Goal: Transaction & Acquisition: Purchase product/service

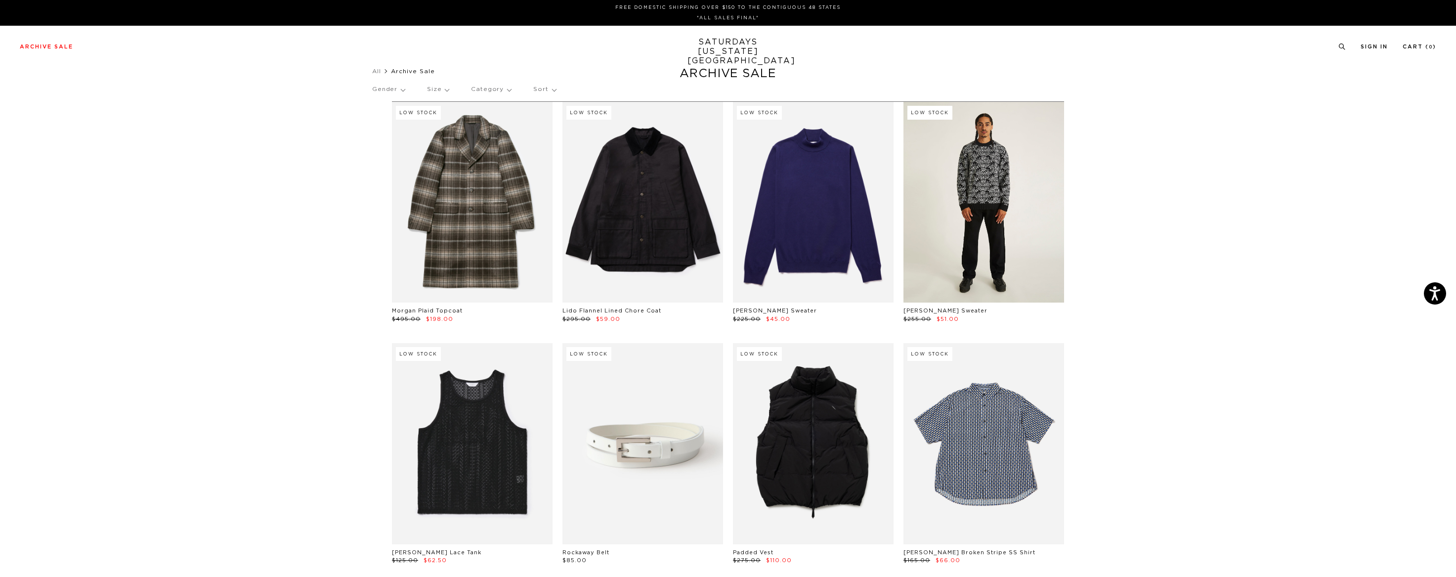
click at [951, 184] on link at bounding box center [984, 202] width 161 height 201
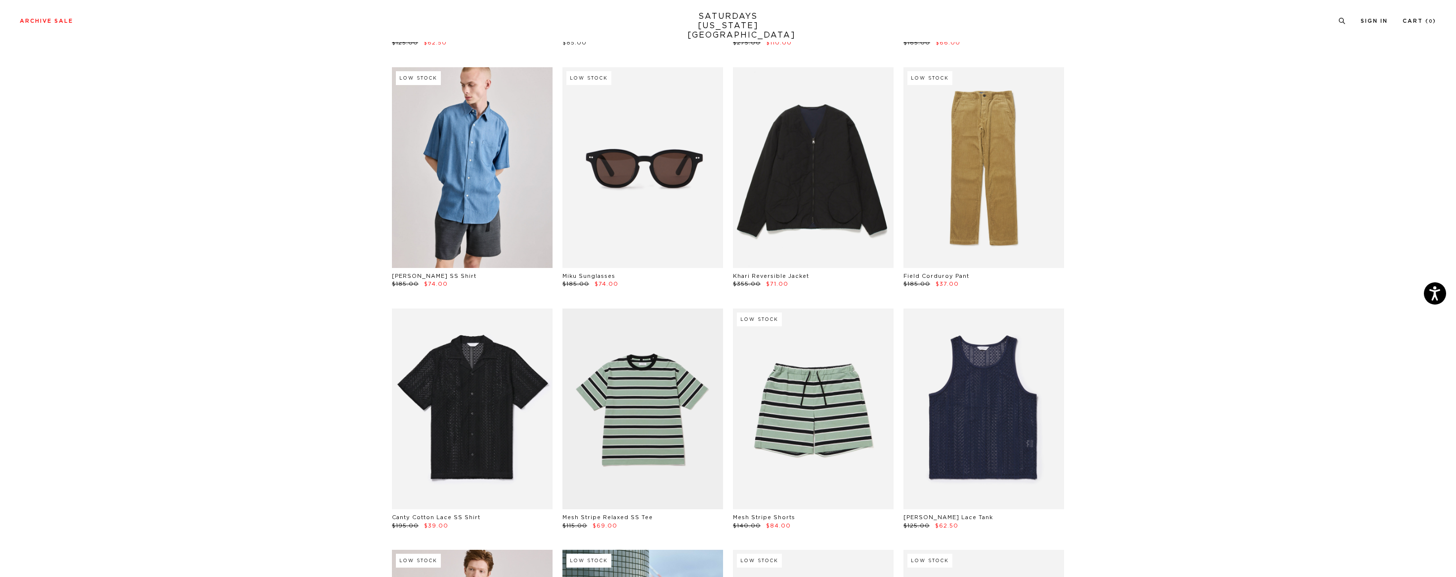
scroll to position [709, 0]
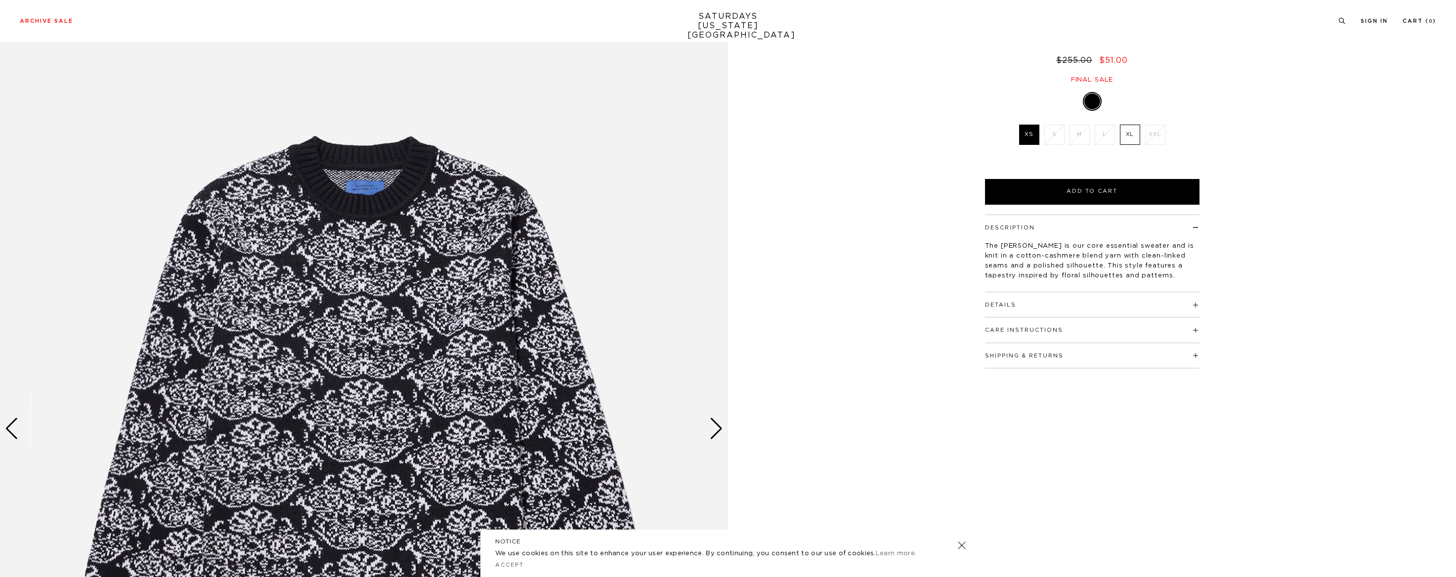
scroll to position [7, 0]
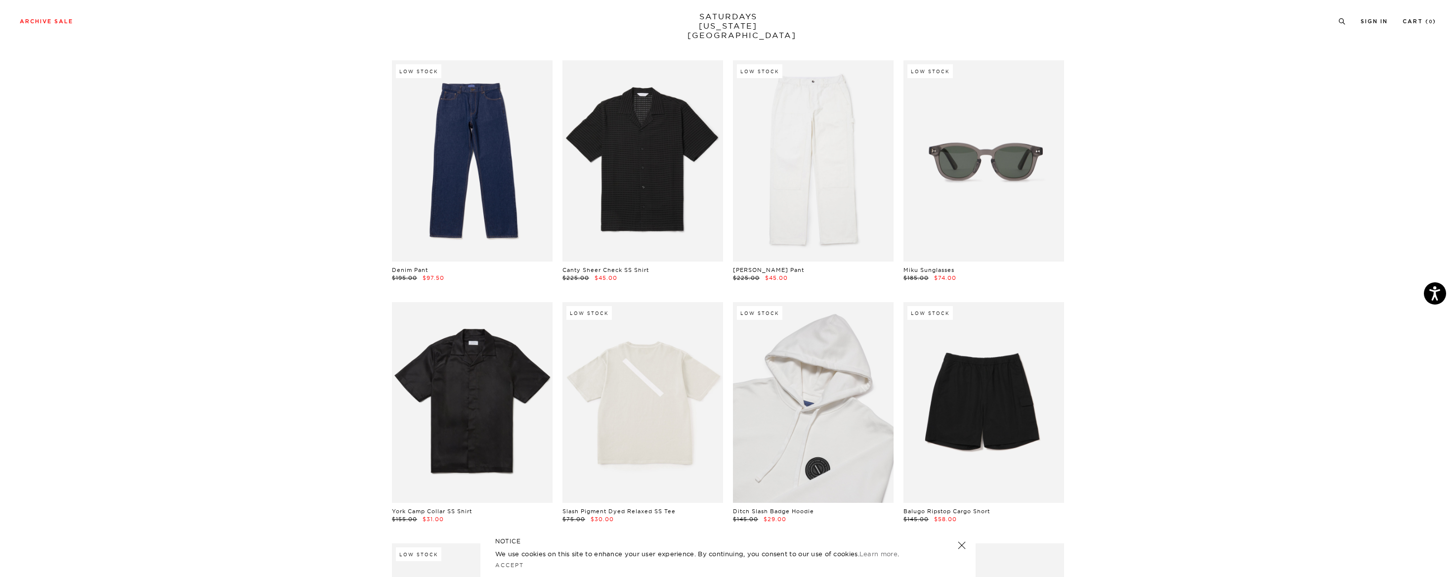
scroll to position [1215, 0]
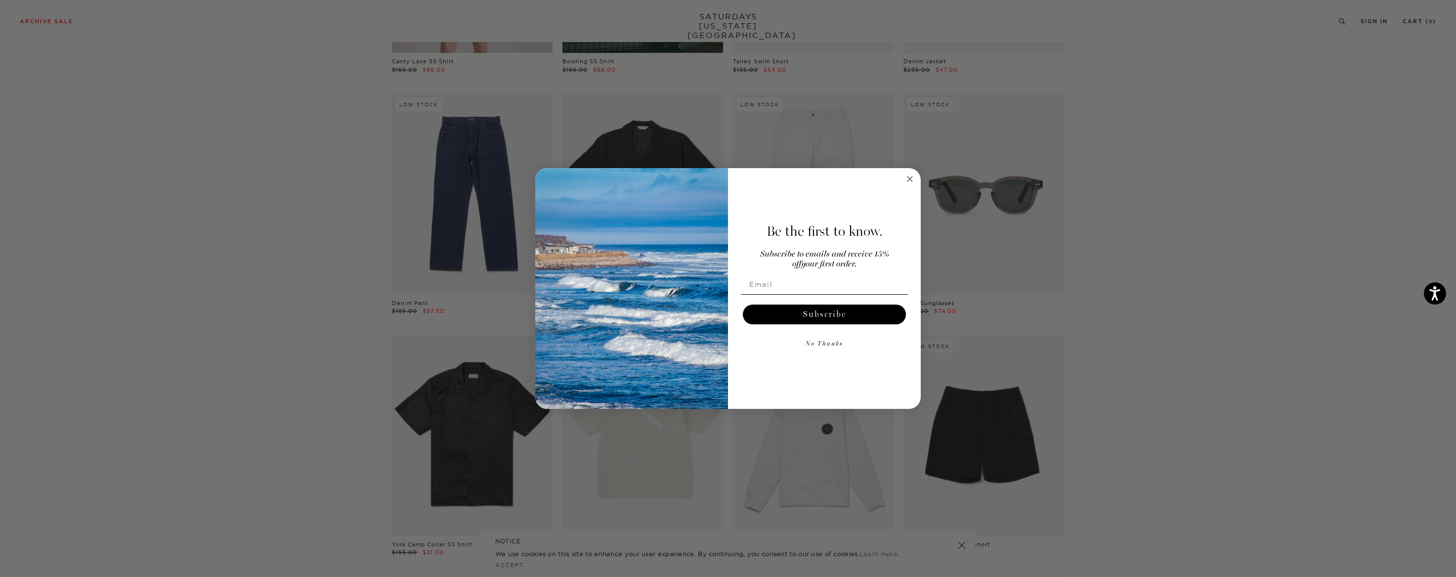
click at [910, 176] on circle "Close dialog" at bounding box center [910, 178] width 11 height 11
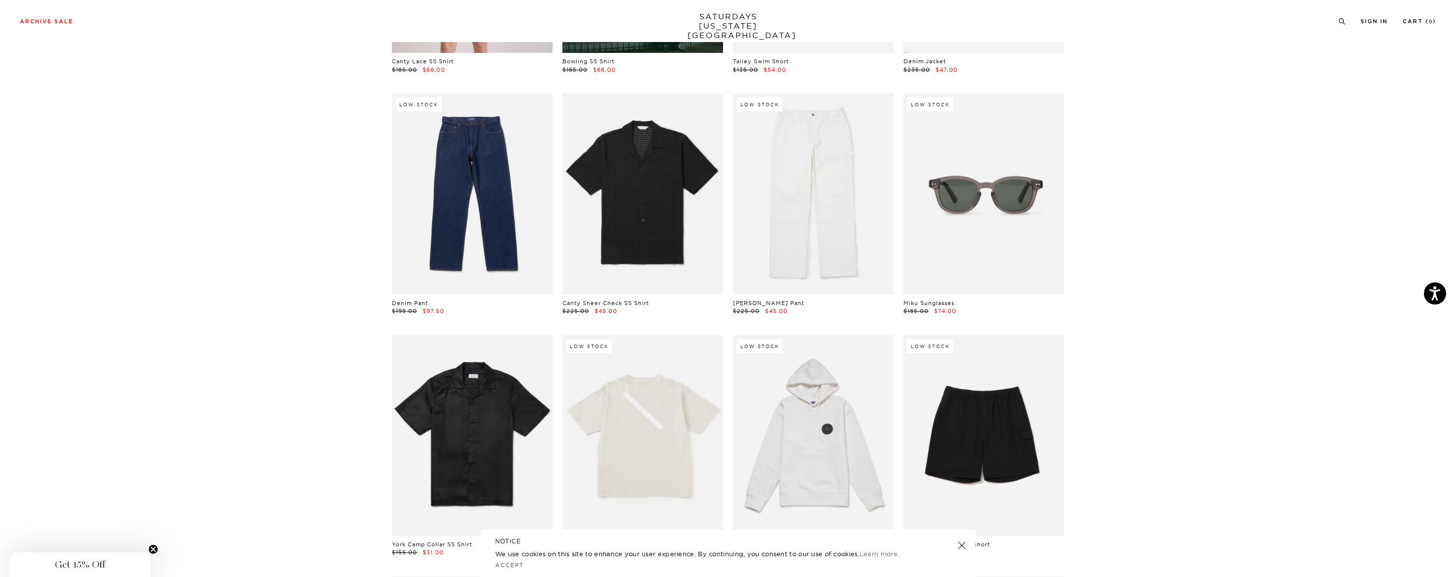
click at [972, 208] on link at bounding box center [984, 193] width 161 height 201
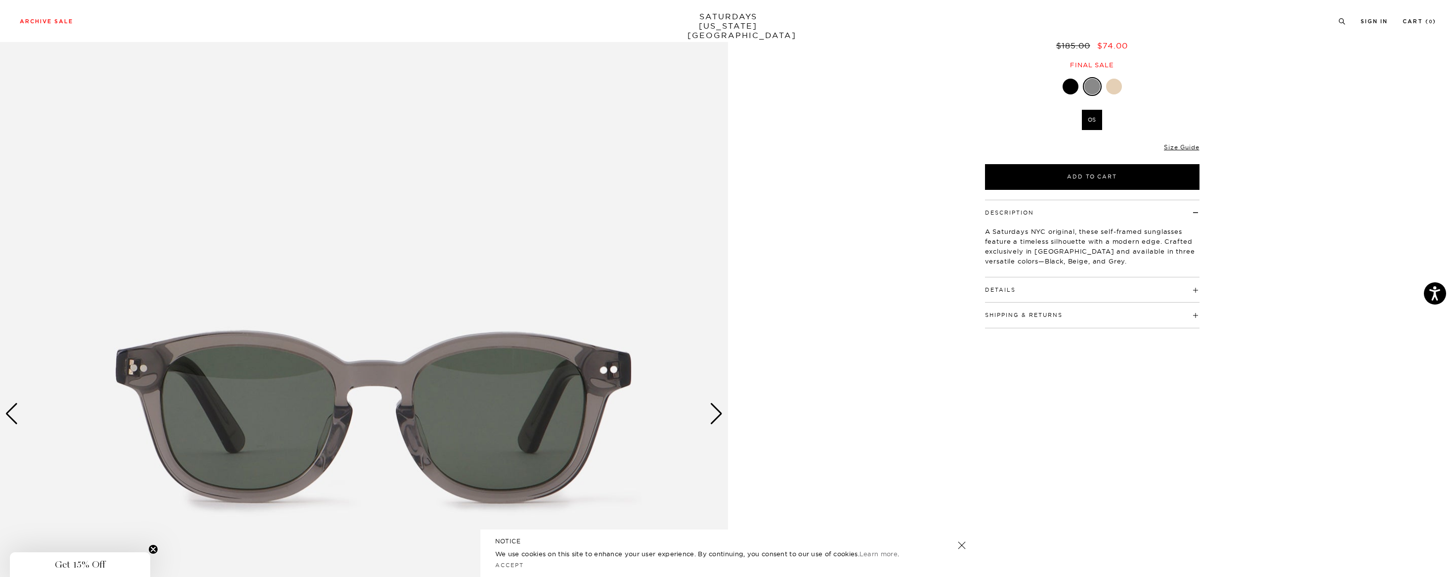
scroll to position [133, 0]
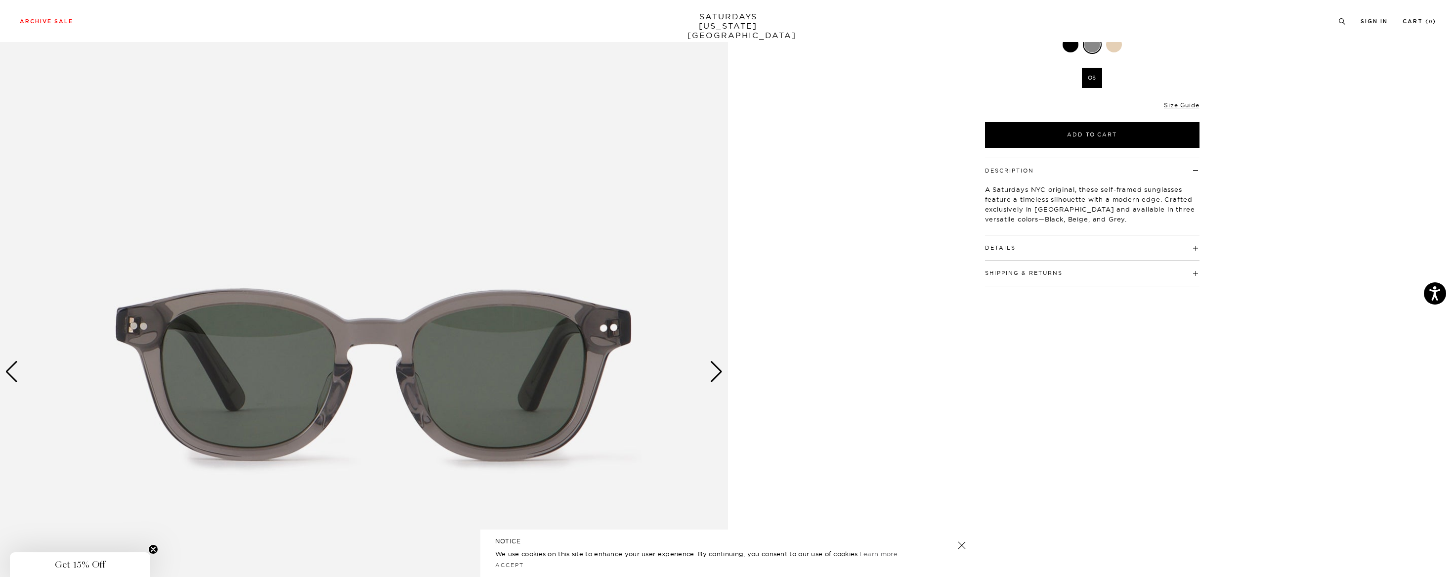
click at [721, 374] on div "Next slide" at bounding box center [716, 372] width 13 height 22
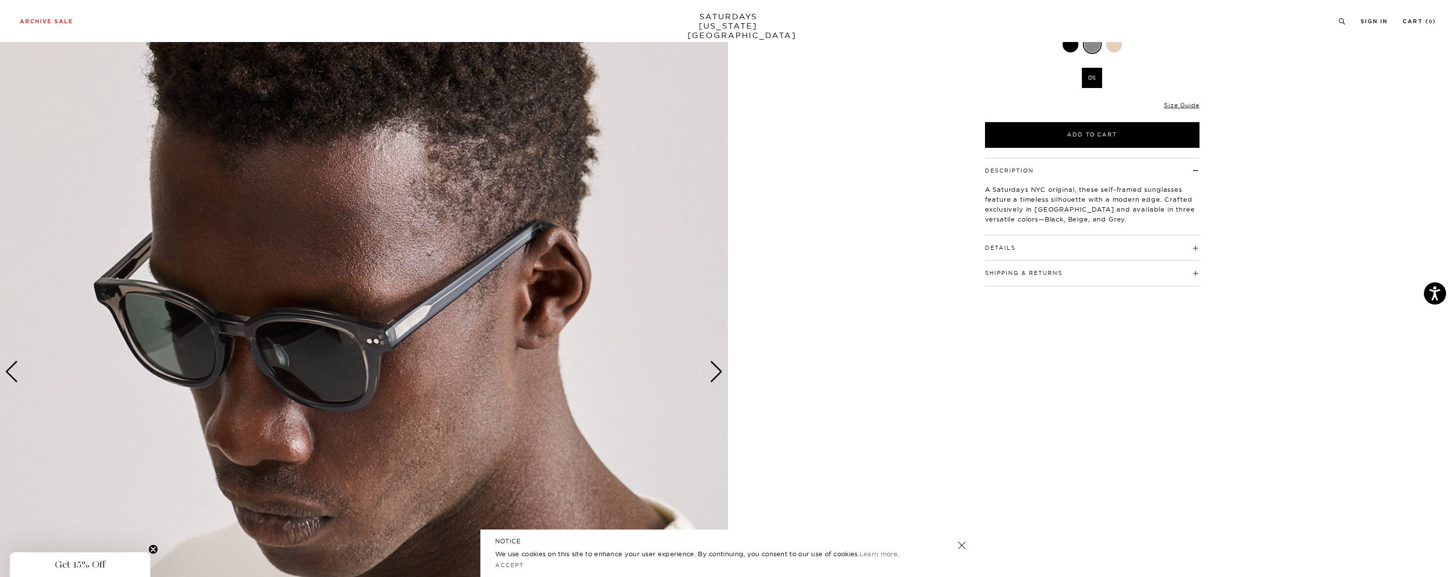
click at [720, 374] on div "Next slide" at bounding box center [716, 372] width 13 height 22
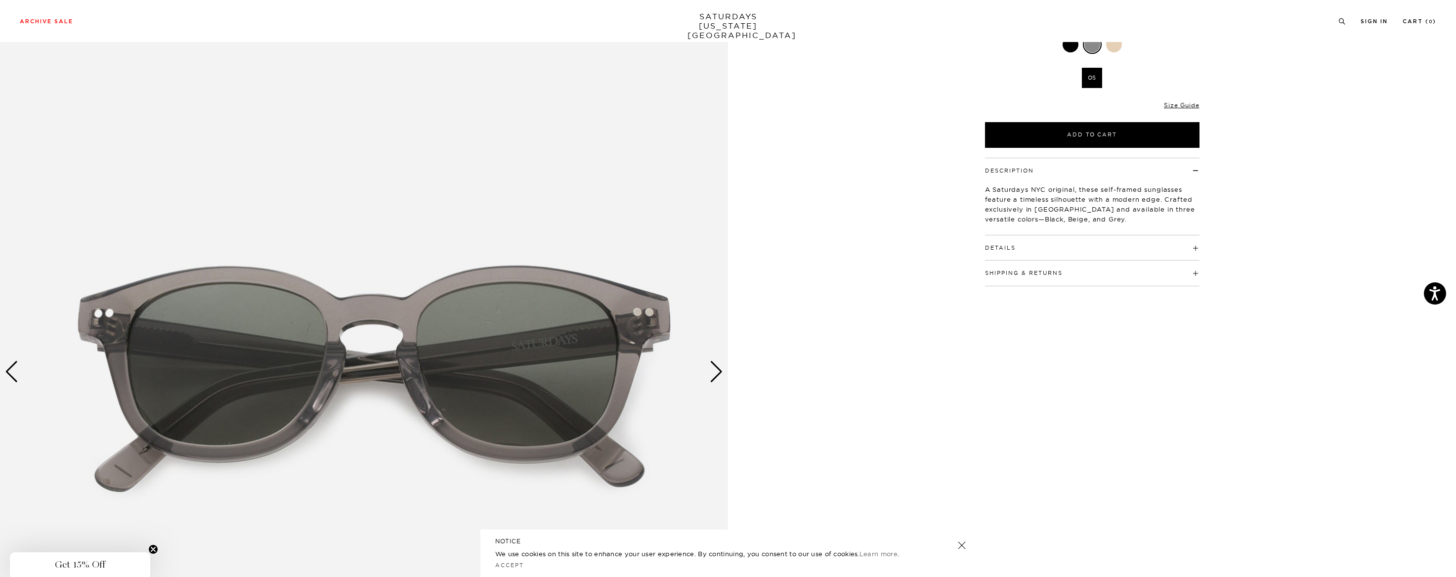
scroll to position [57, 0]
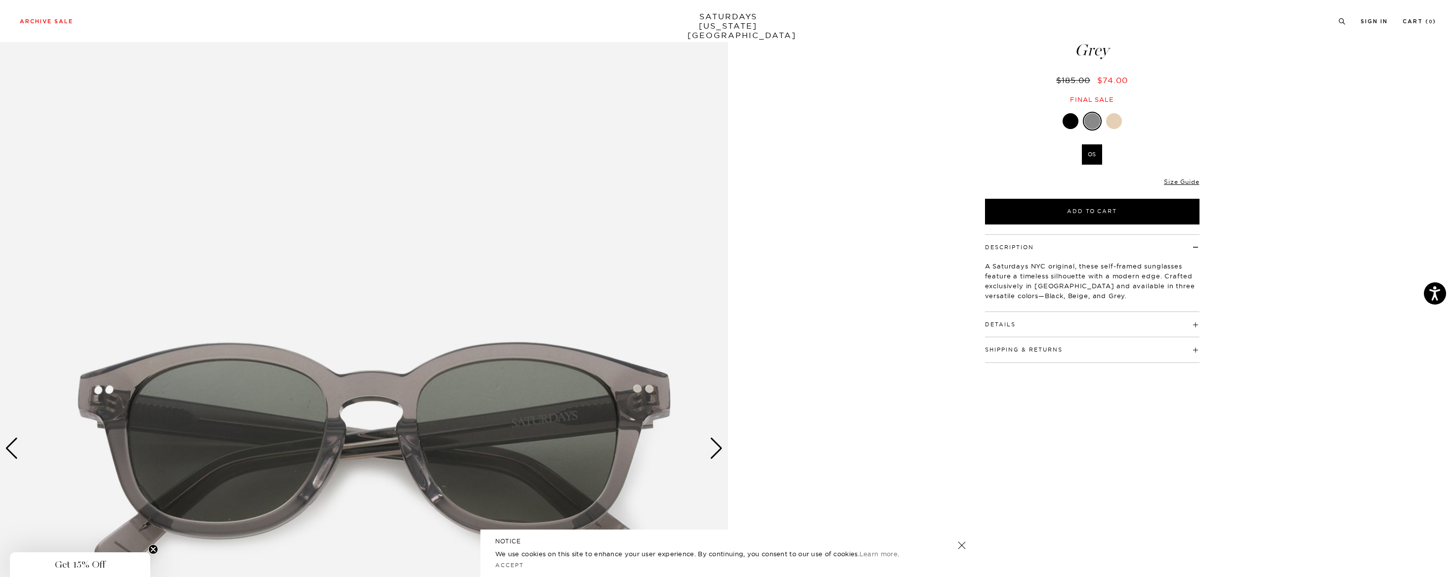
click at [1067, 116] on div at bounding box center [1071, 121] width 16 height 16
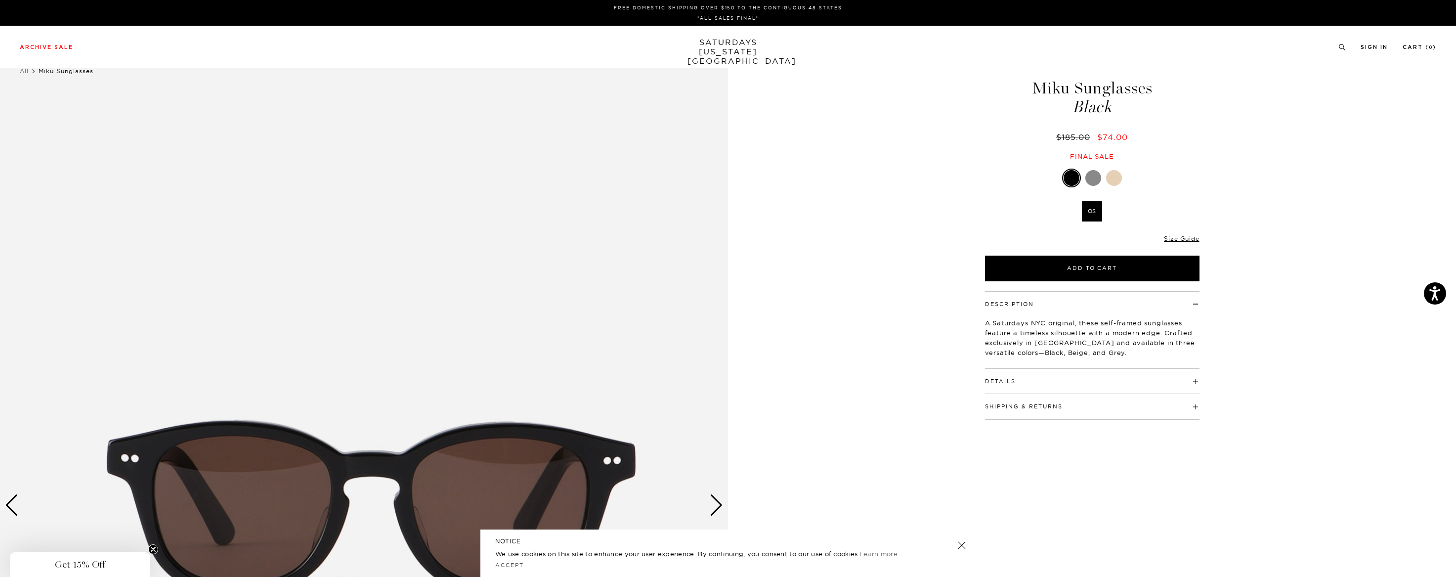
click at [1113, 180] on div at bounding box center [1114, 178] width 16 height 16
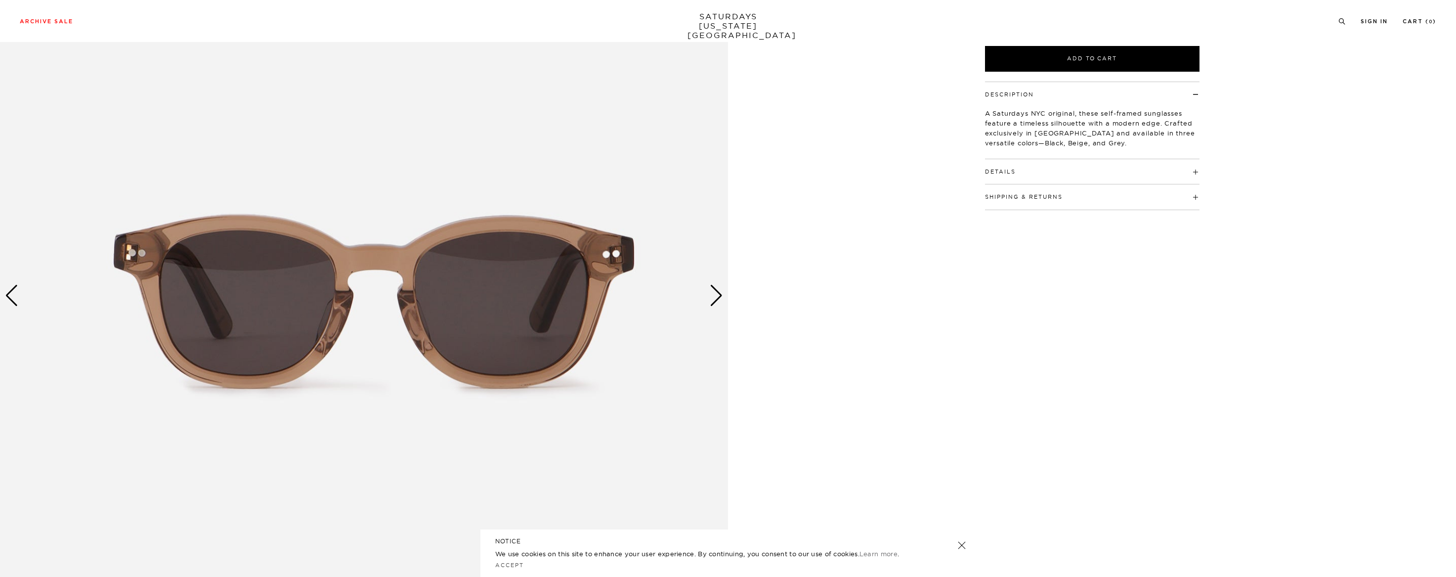
scroll to position [302, 0]
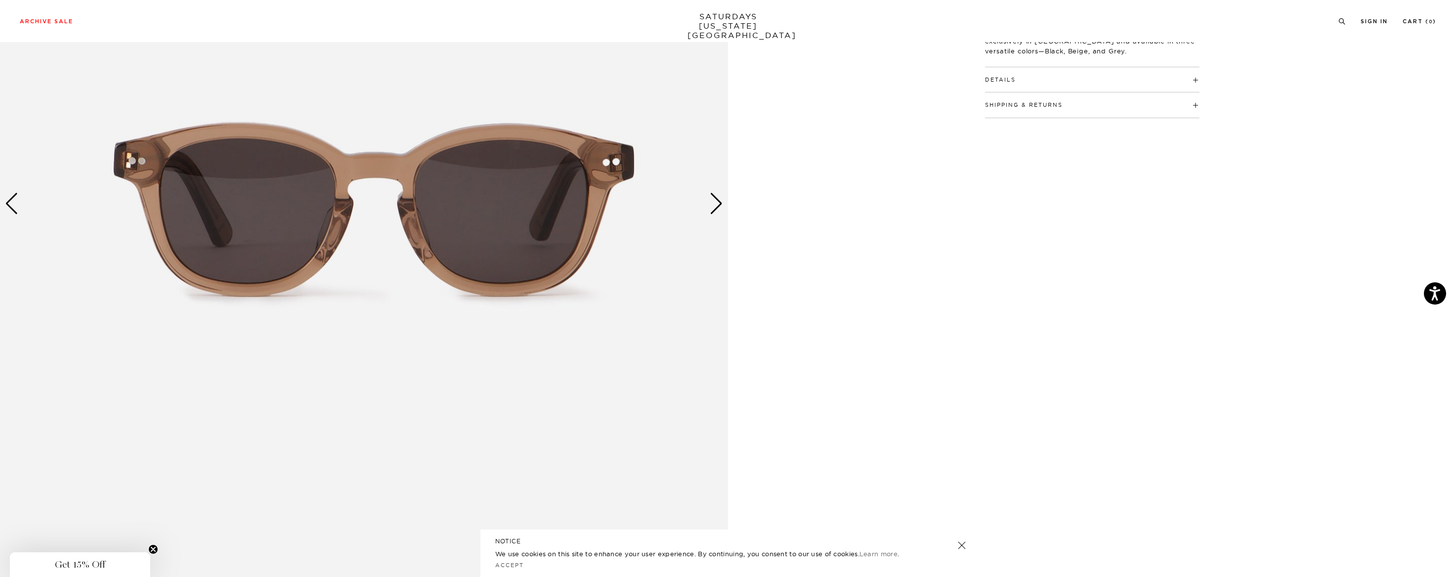
click at [713, 202] on div "Next slide" at bounding box center [716, 204] width 13 height 22
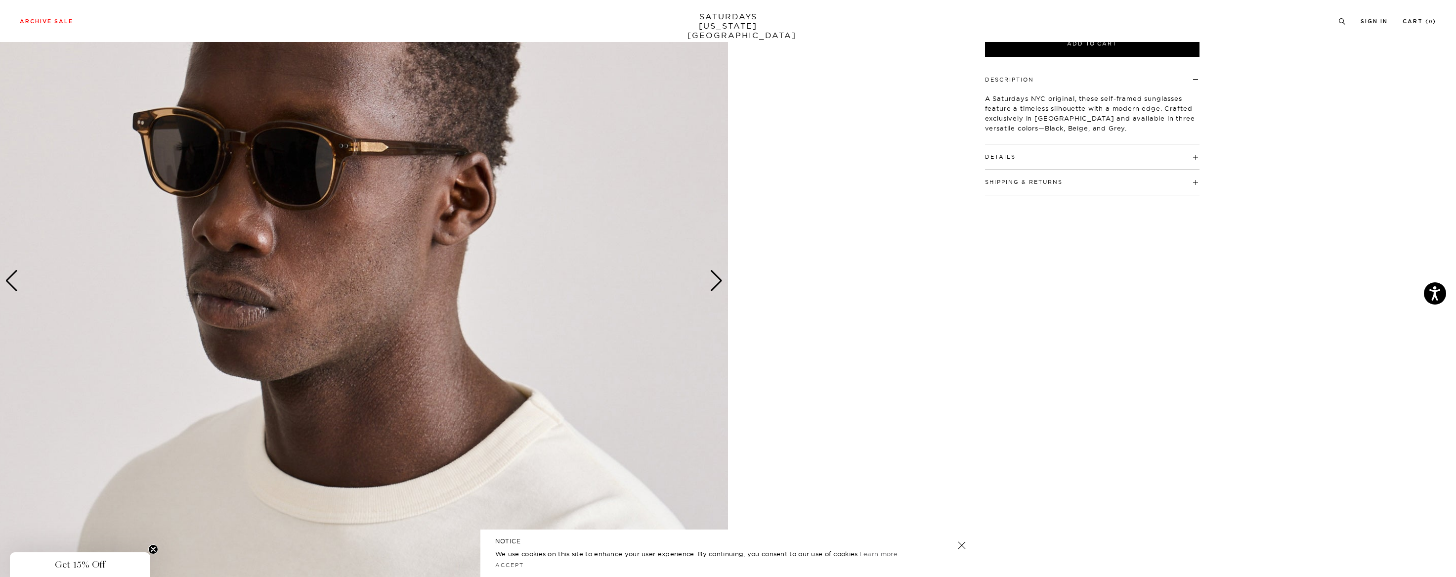
scroll to position [223, 0]
click at [715, 282] on div "Next slide" at bounding box center [716, 282] width 13 height 22
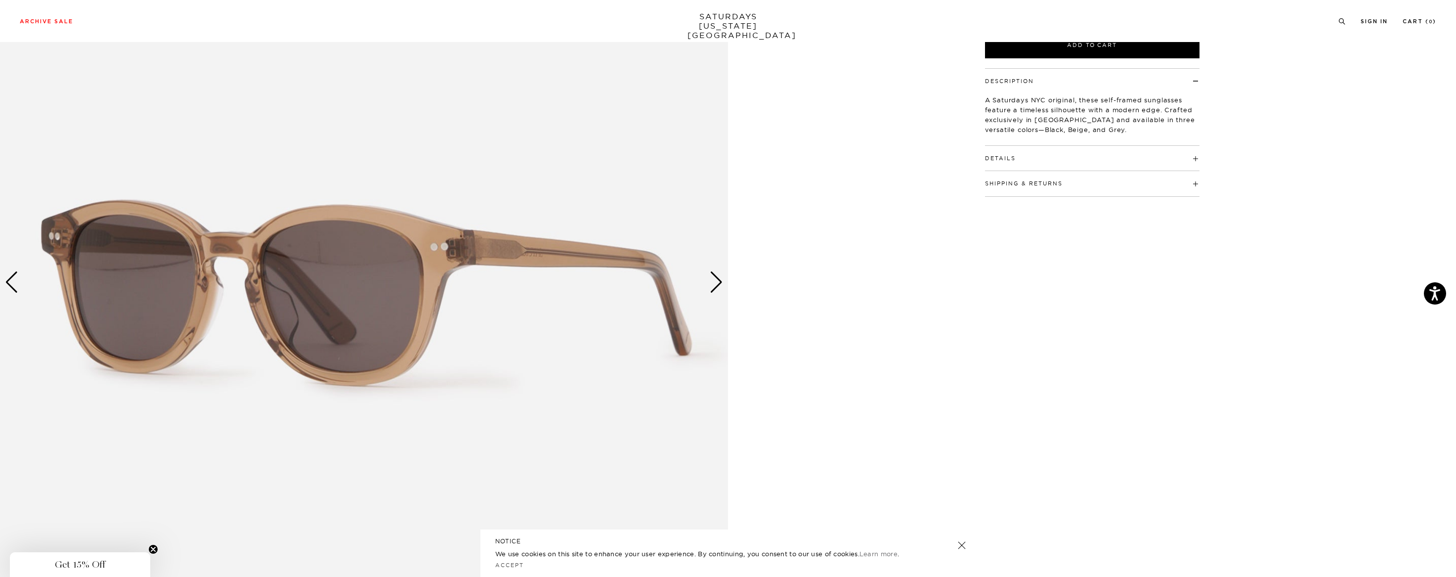
click at [715, 282] on div "Next slide" at bounding box center [716, 282] width 13 height 22
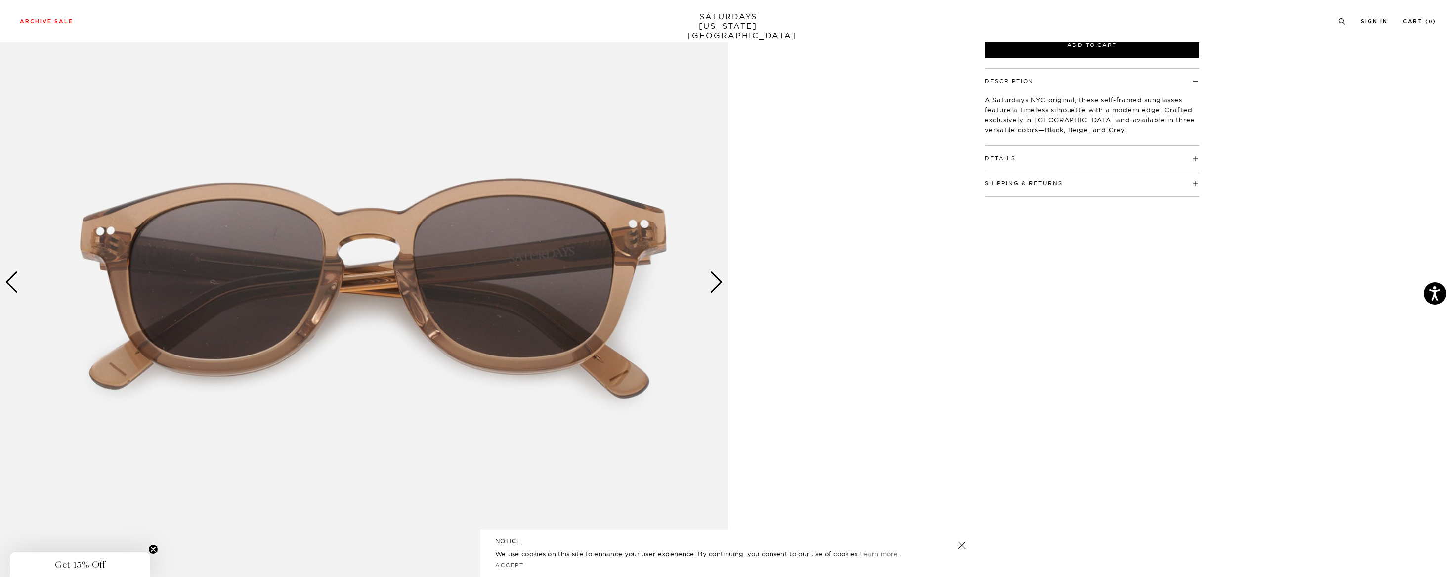
click at [715, 282] on div "Next slide" at bounding box center [716, 282] width 13 height 22
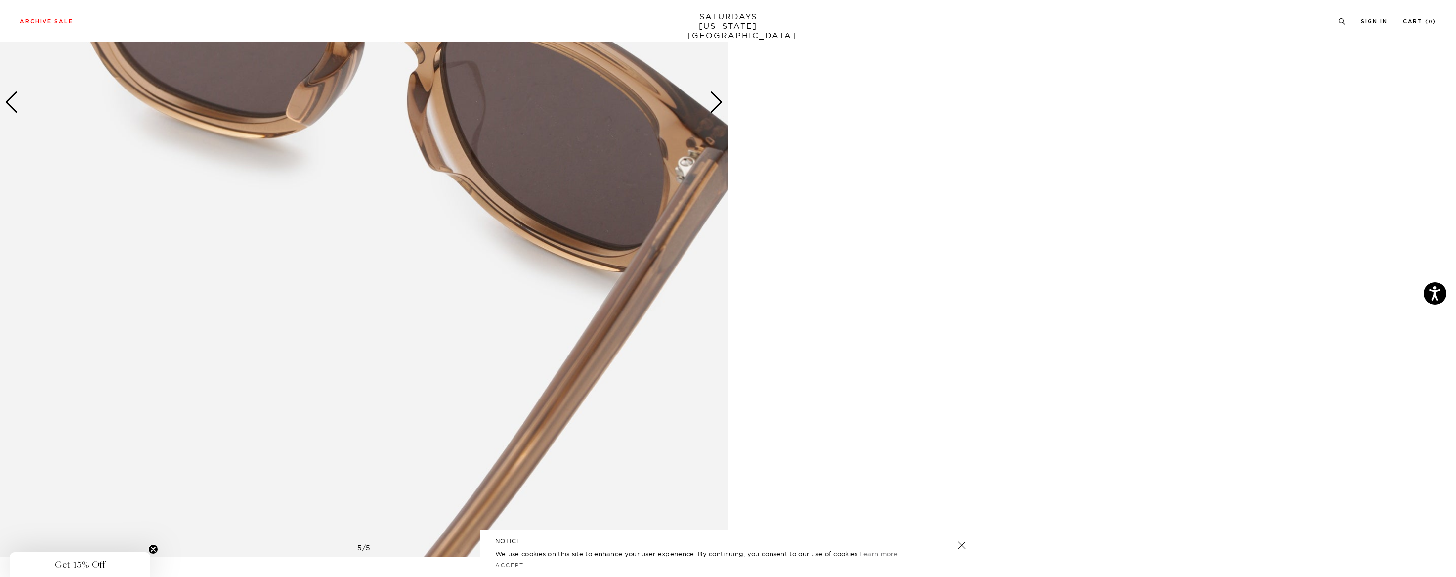
scroll to position [87, 0]
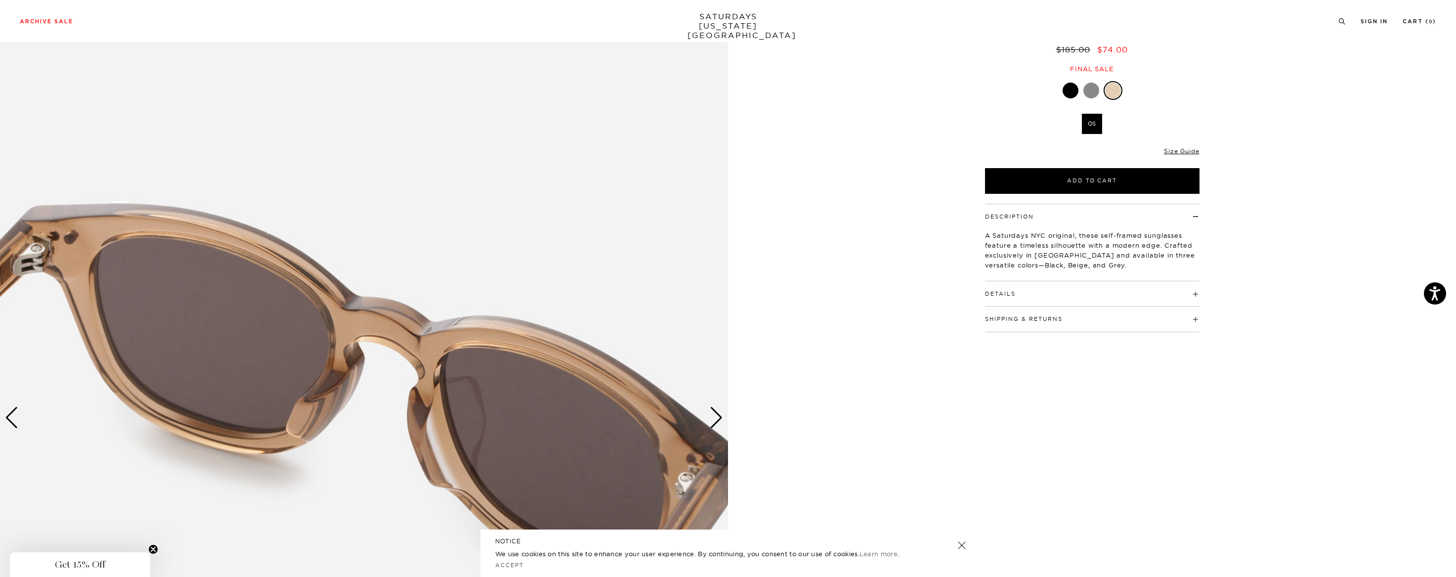
click at [1084, 87] on div at bounding box center [1091, 91] width 16 height 16
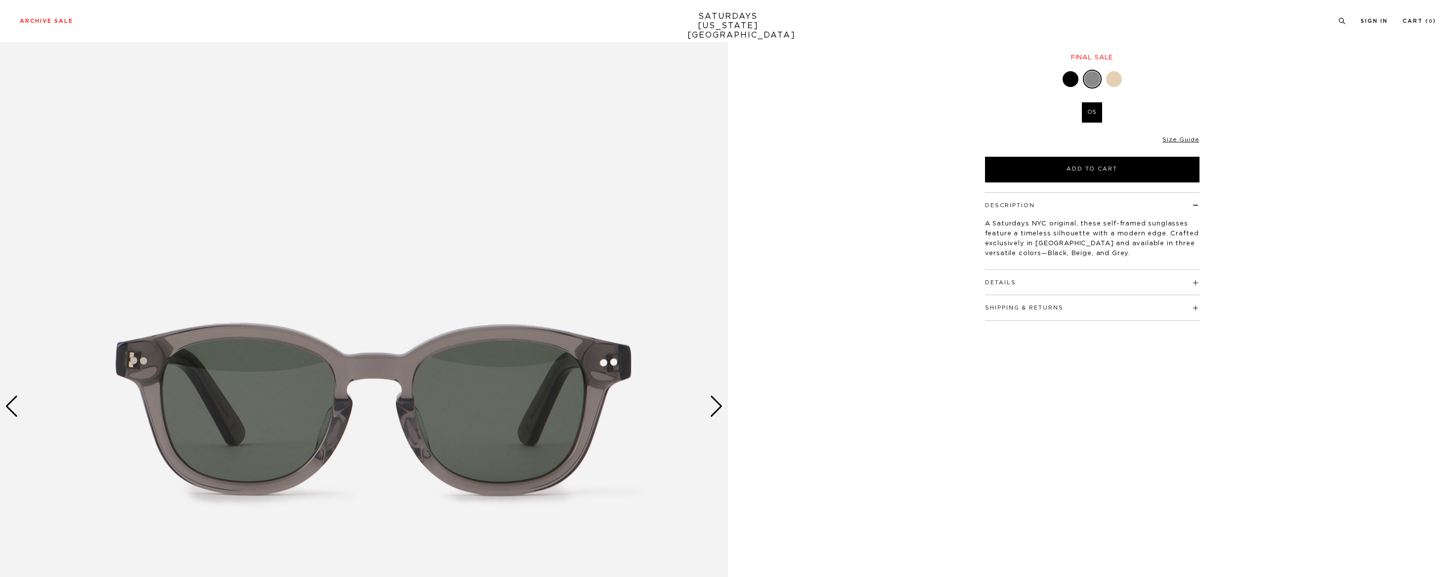
scroll to position [302, 0]
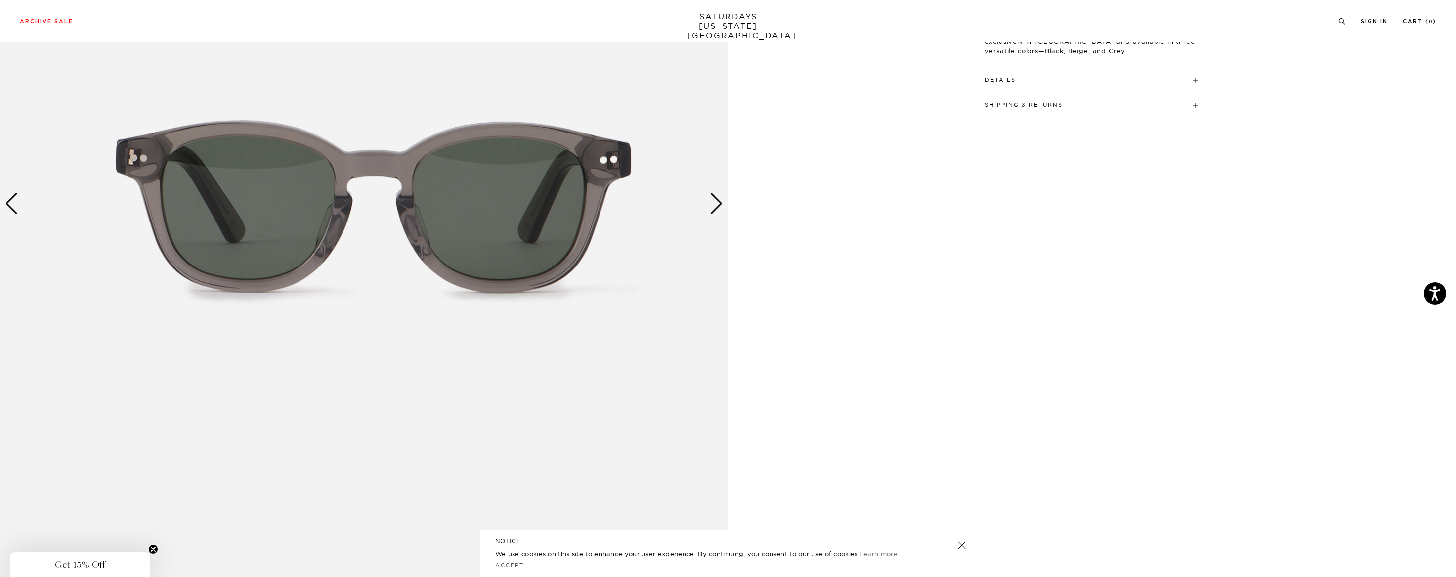
click at [708, 210] on img at bounding box center [364, 203] width 728 height 910
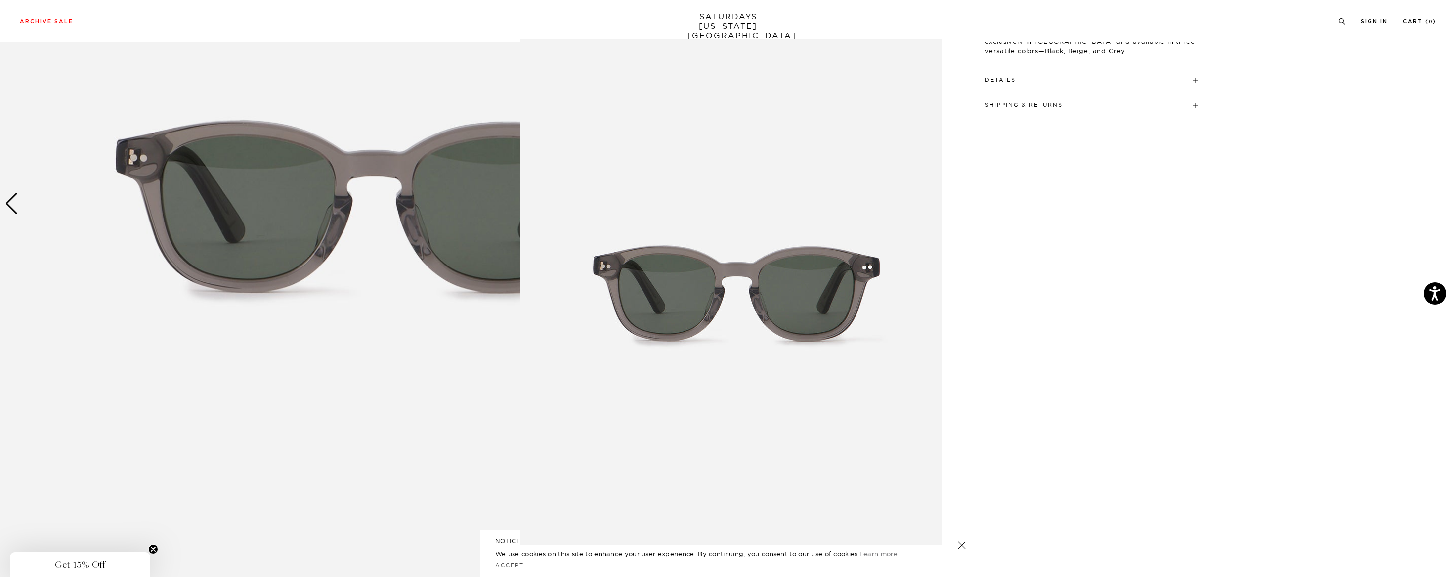
click at [458, 281] on figure at bounding box center [728, 288] width 1456 height 577
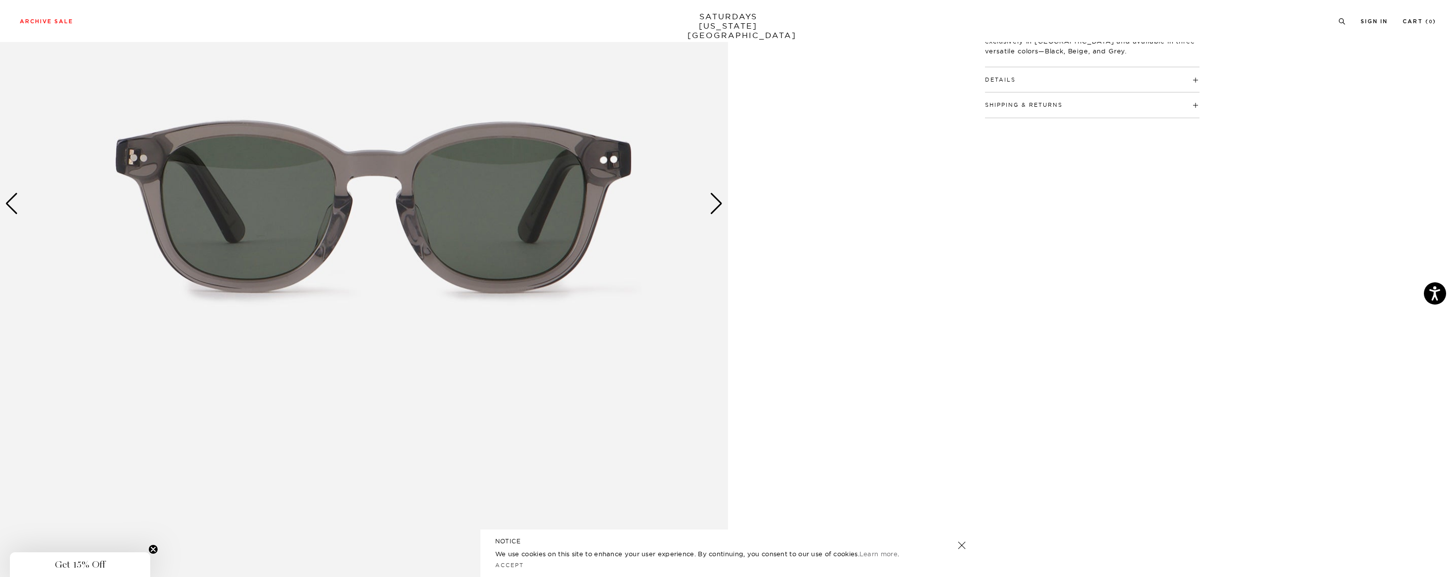
click at [714, 212] on div "Next slide" at bounding box center [716, 204] width 13 height 22
click at [715, 210] on div "Next slide" at bounding box center [716, 204] width 13 height 22
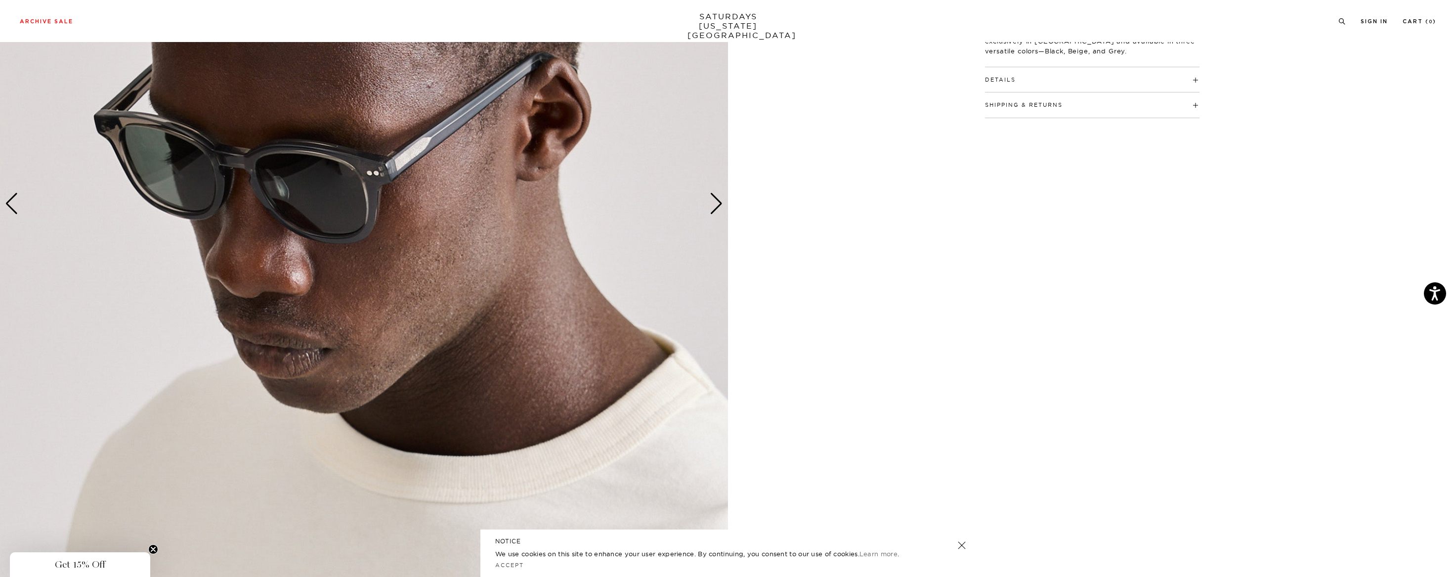
click at [715, 210] on div "Next slide" at bounding box center [716, 204] width 13 height 22
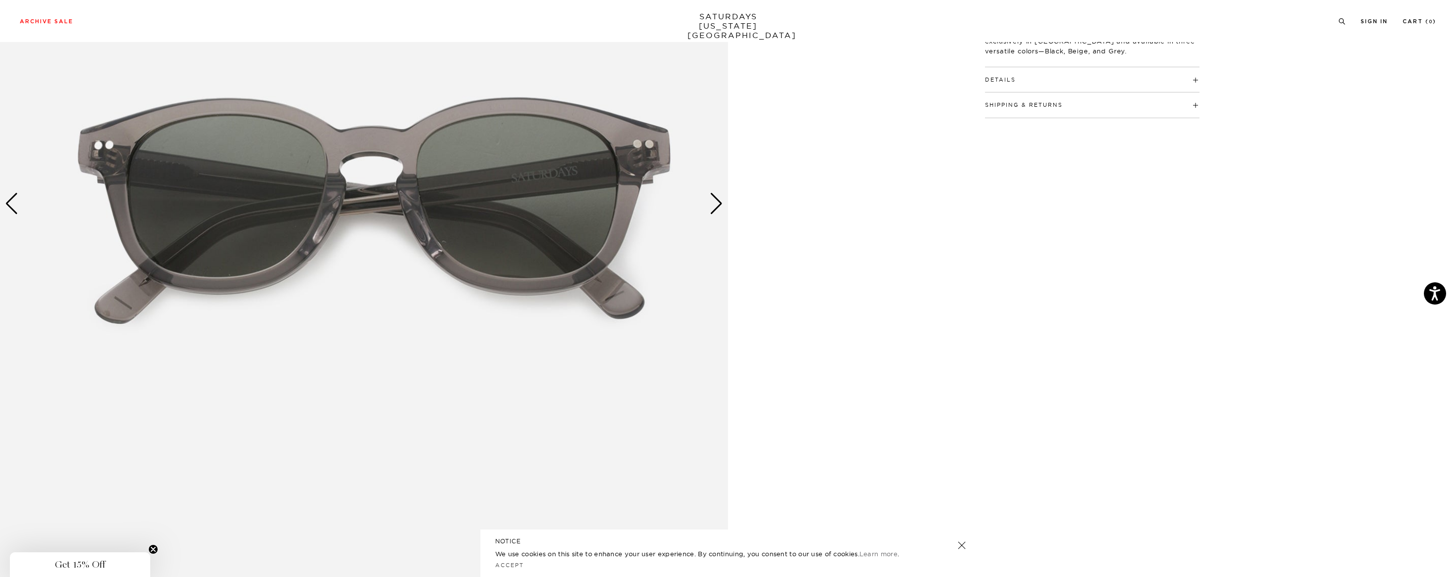
click at [715, 210] on div "Next slide" at bounding box center [716, 204] width 13 height 22
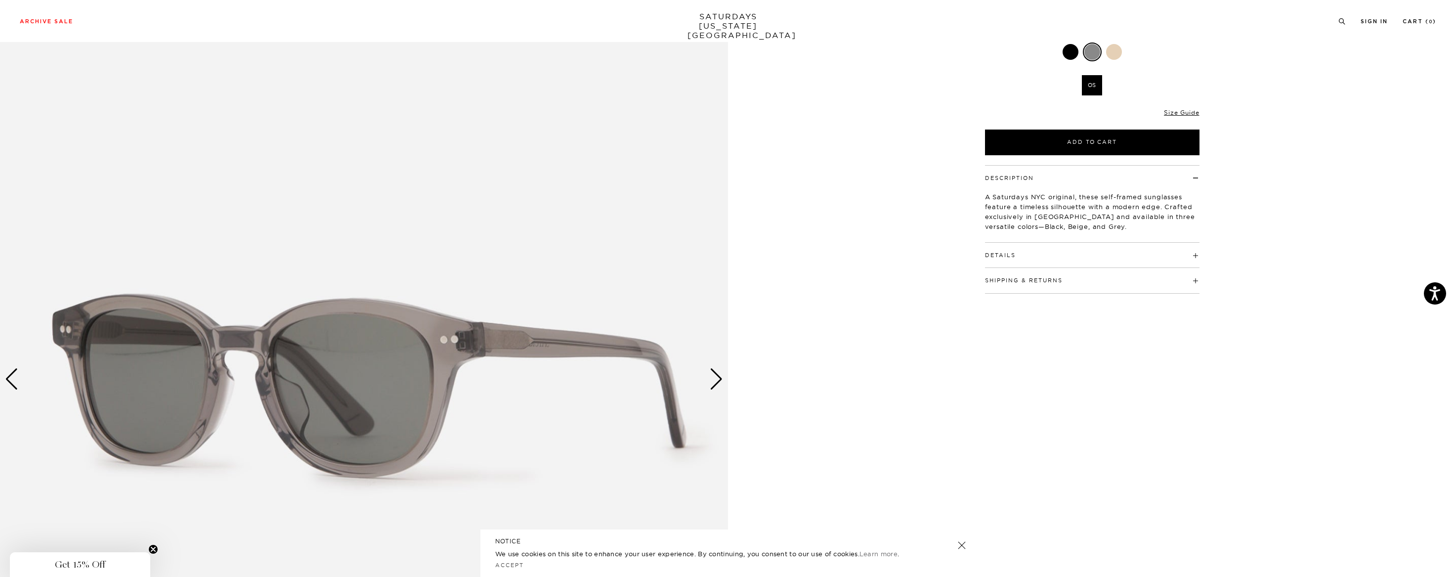
scroll to position [5, 0]
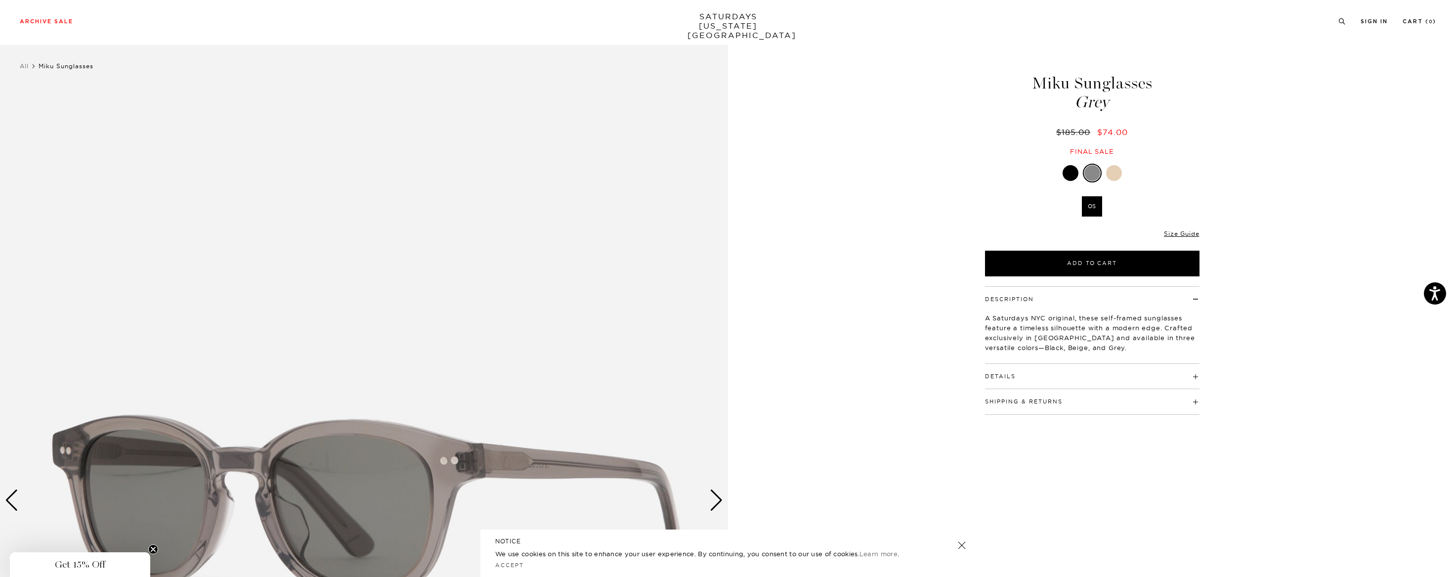
drag, startPoint x: 1053, startPoint y: 168, endPoint x: 1060, endPoint y: 167, distance: 6.9
click at [1054, 168] on div at bounding box center [1092, 173] width 215 height 19
click at [1070, 166] on div at bounding box center [1071, 173] width 16 height 16
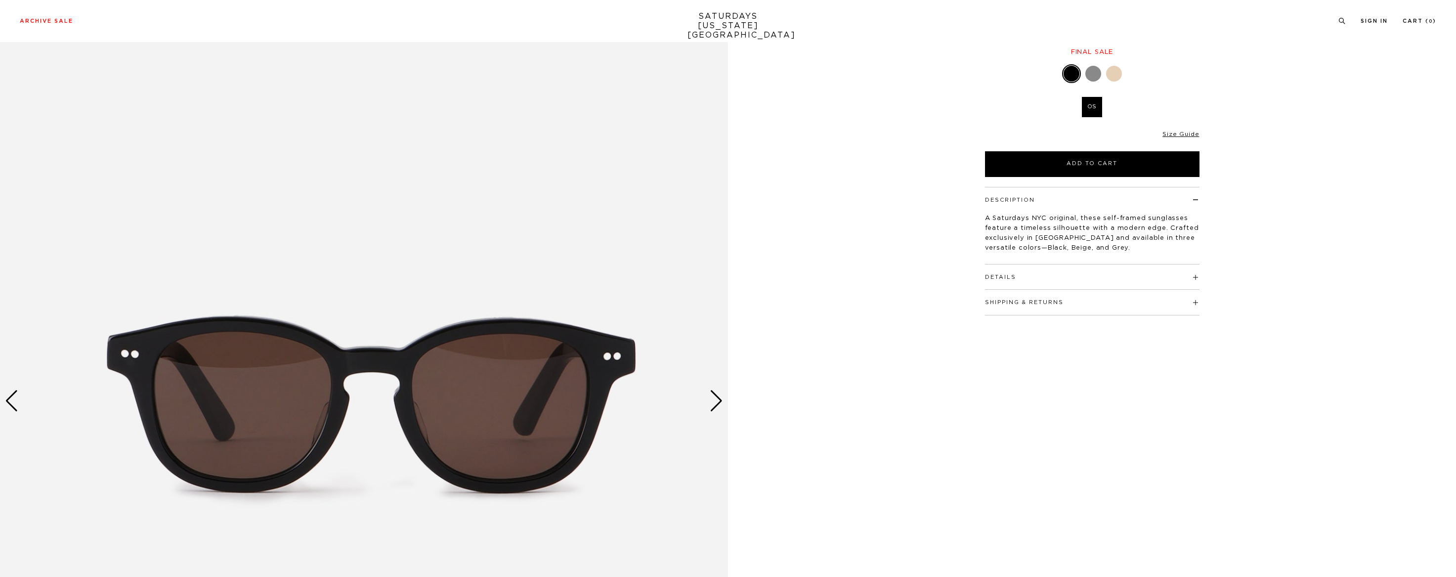
scroll to position [194, 0]
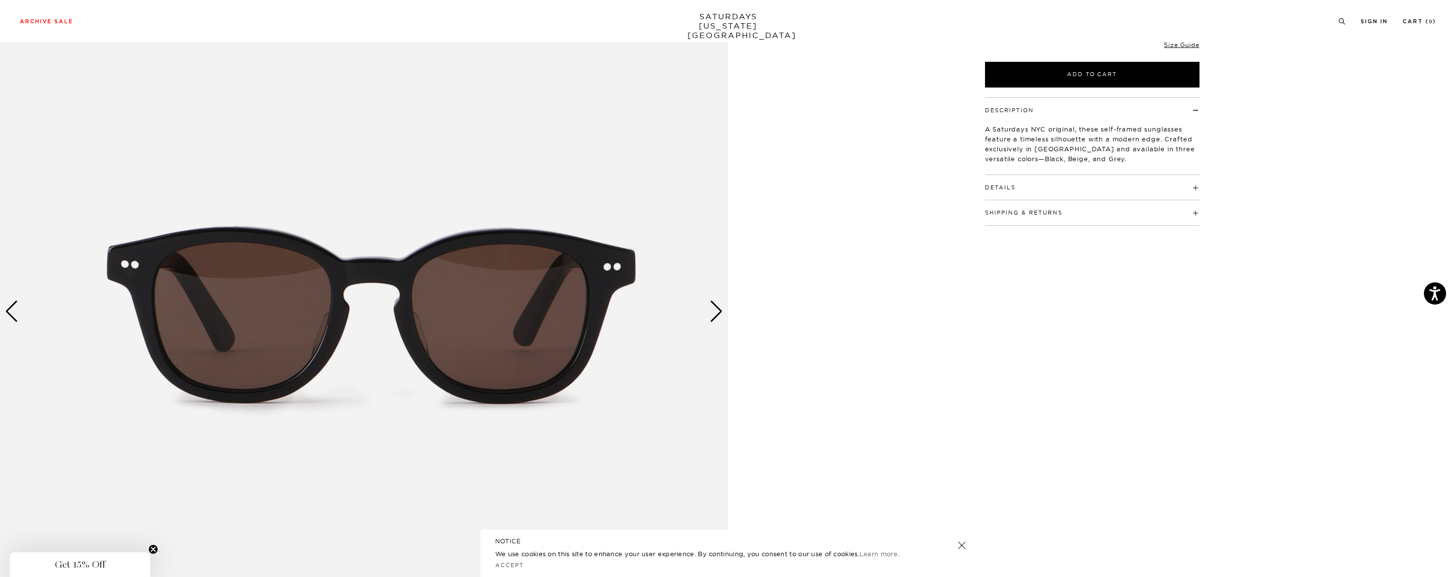
click at [722, 305] on div "Next slide" at bounding box center [716, 312] width 13 height 22
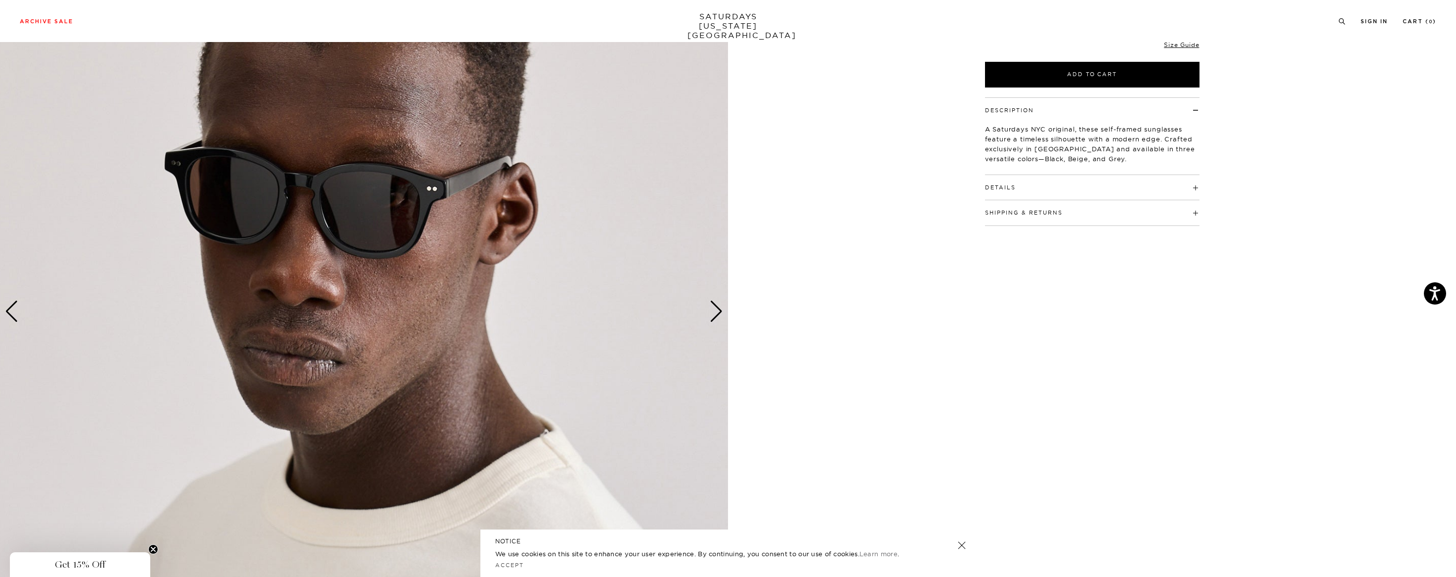
click at [721, 305] on div "Next slide" at bounding box center [716, 312] width 13 height 22
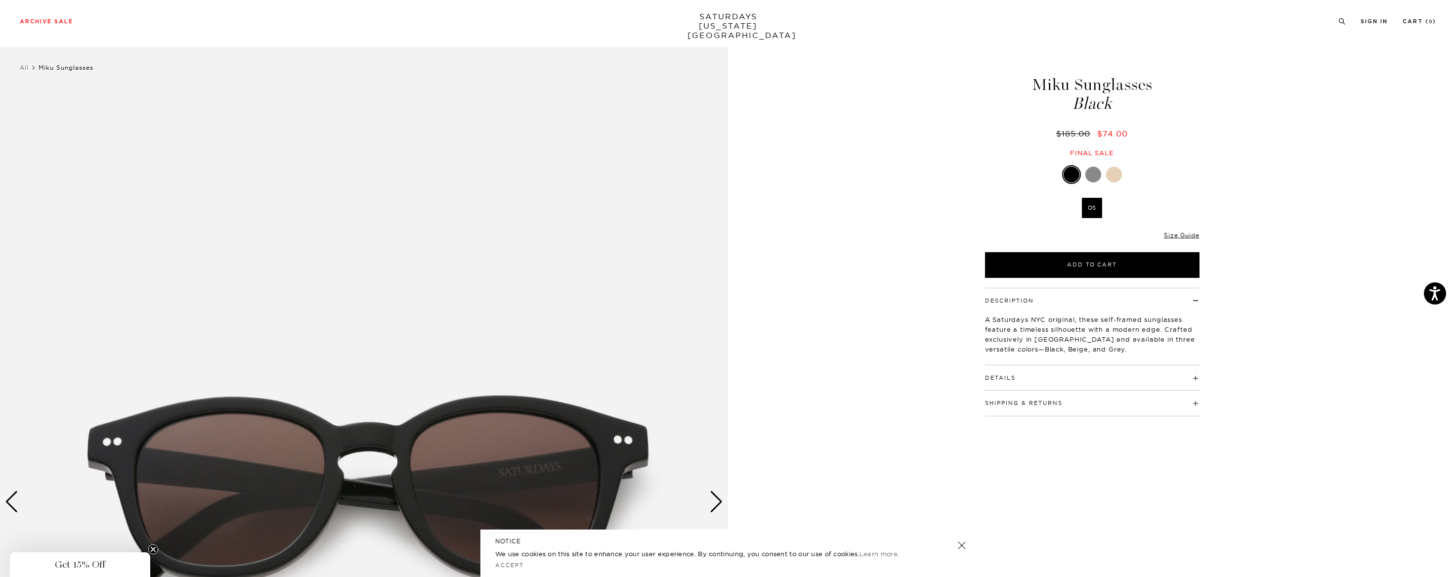
scroll to position [0, 0]
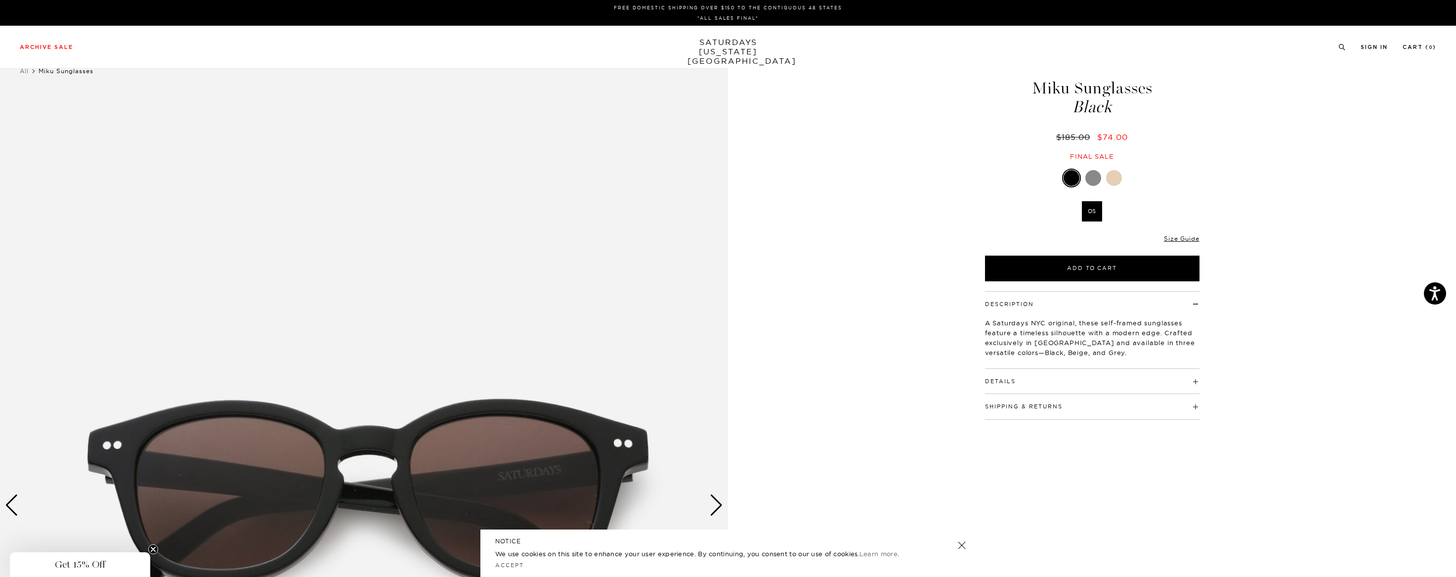
click at [1120, 177] on div at bounding box center [1114, 178] width 16 height 16
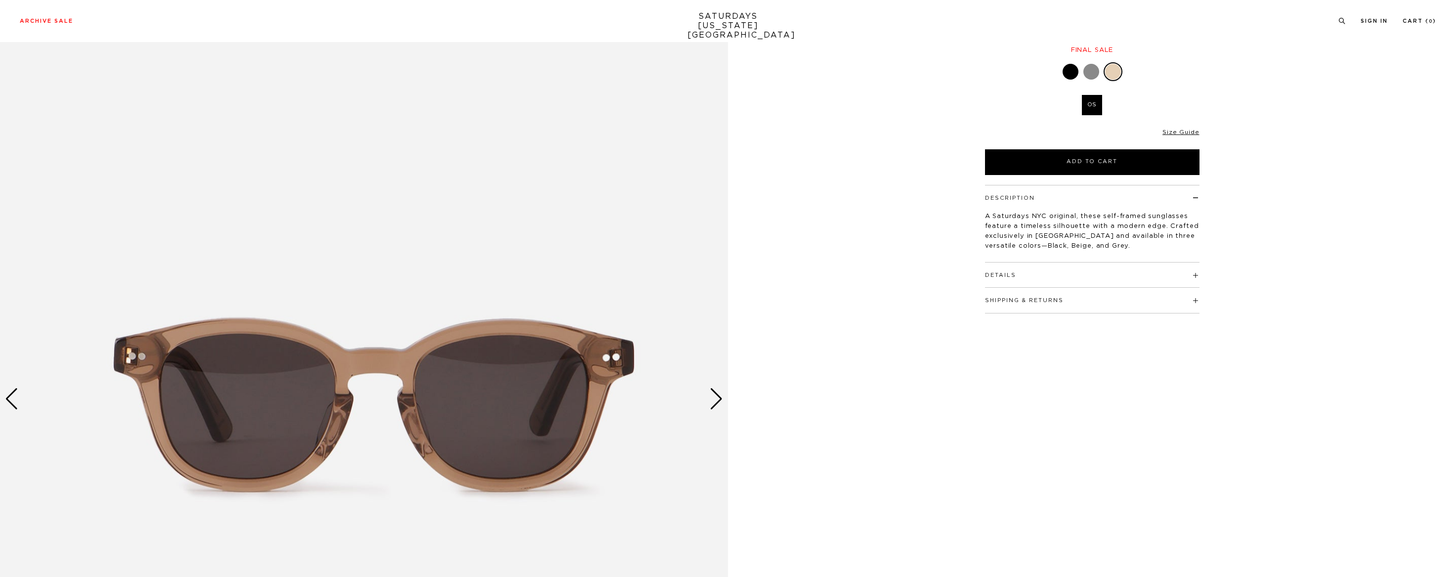
scroll to position [312, 0]
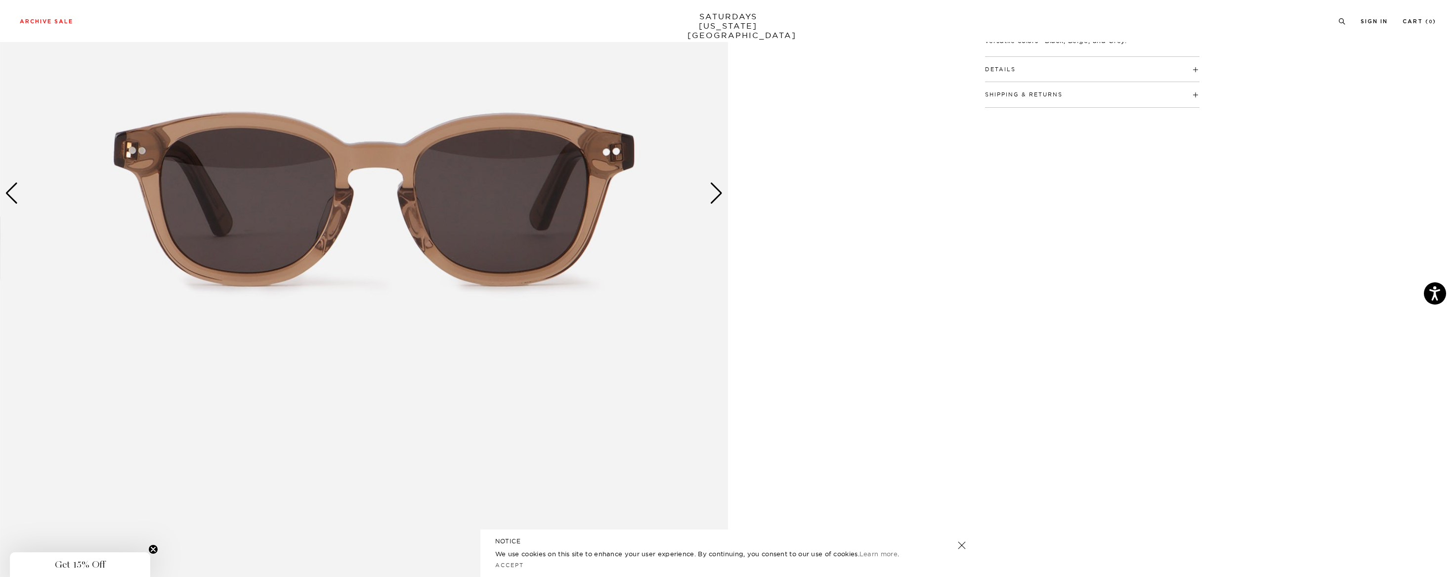
click at [720, 195] on div "Next slide" at bounding box center [716, 193] width 13 height 22
click at [719, 195] on div "Next slide" at bounding box center [716, 193] width 13 height 22
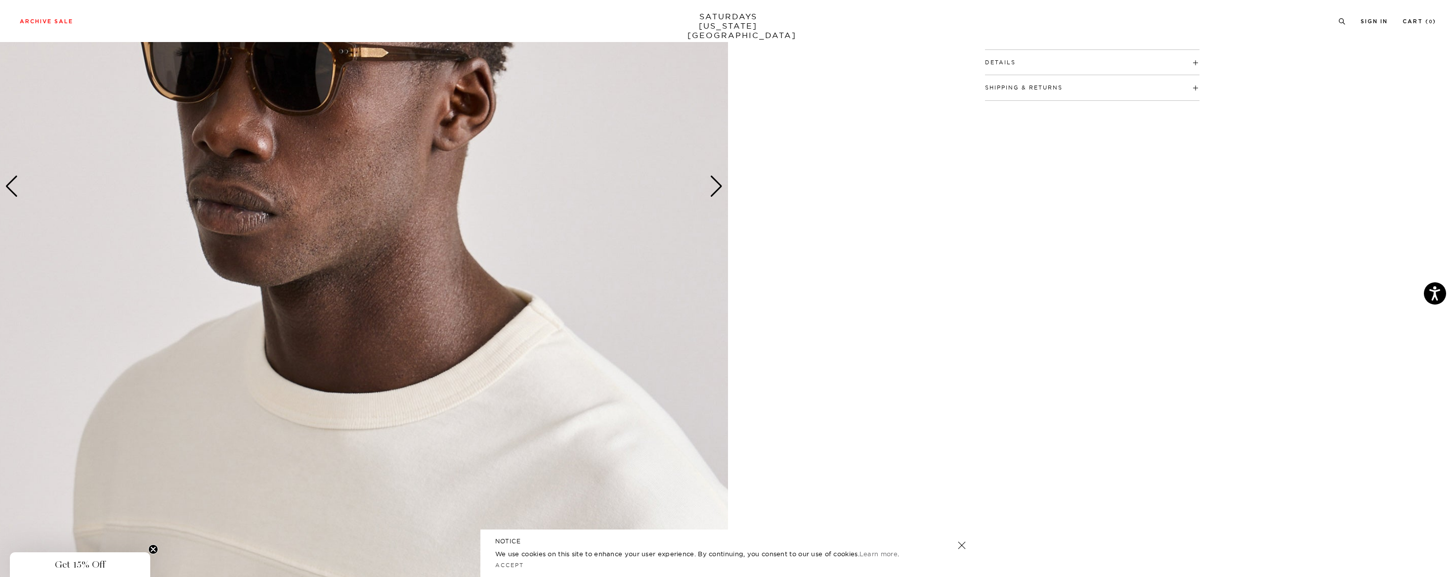
scroll to position [232, 0]
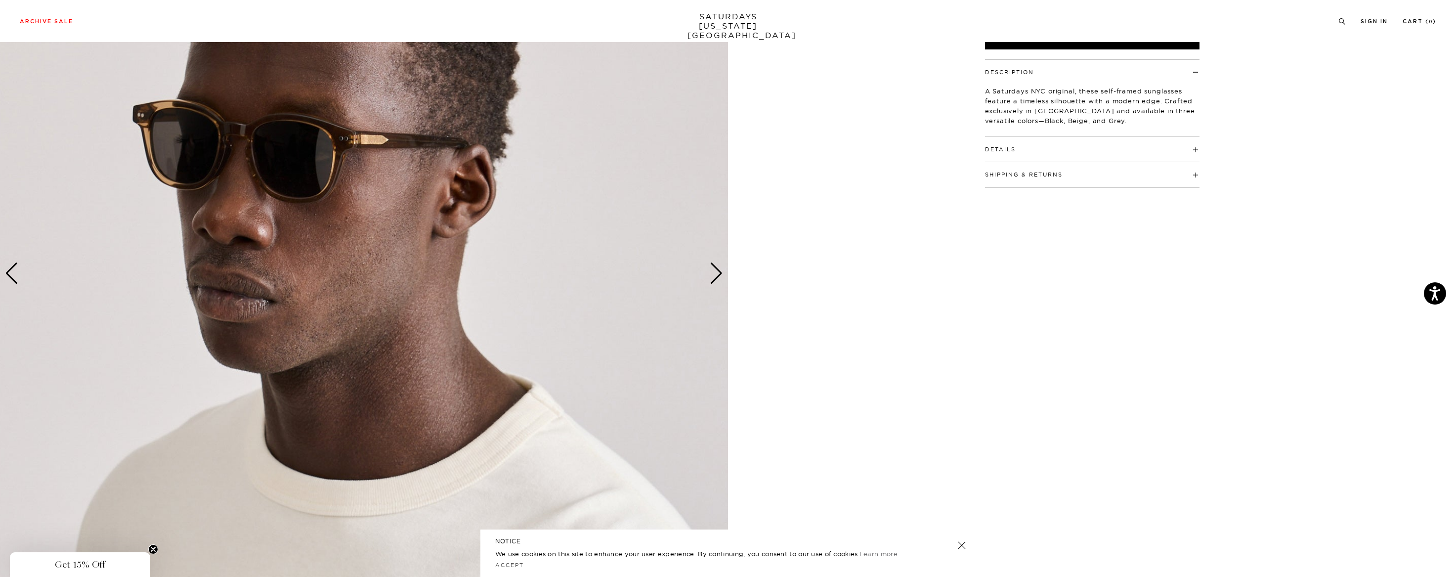
click at [717, 277] on div "Next slide" at bounding box center [716, 273] width 13 height 22
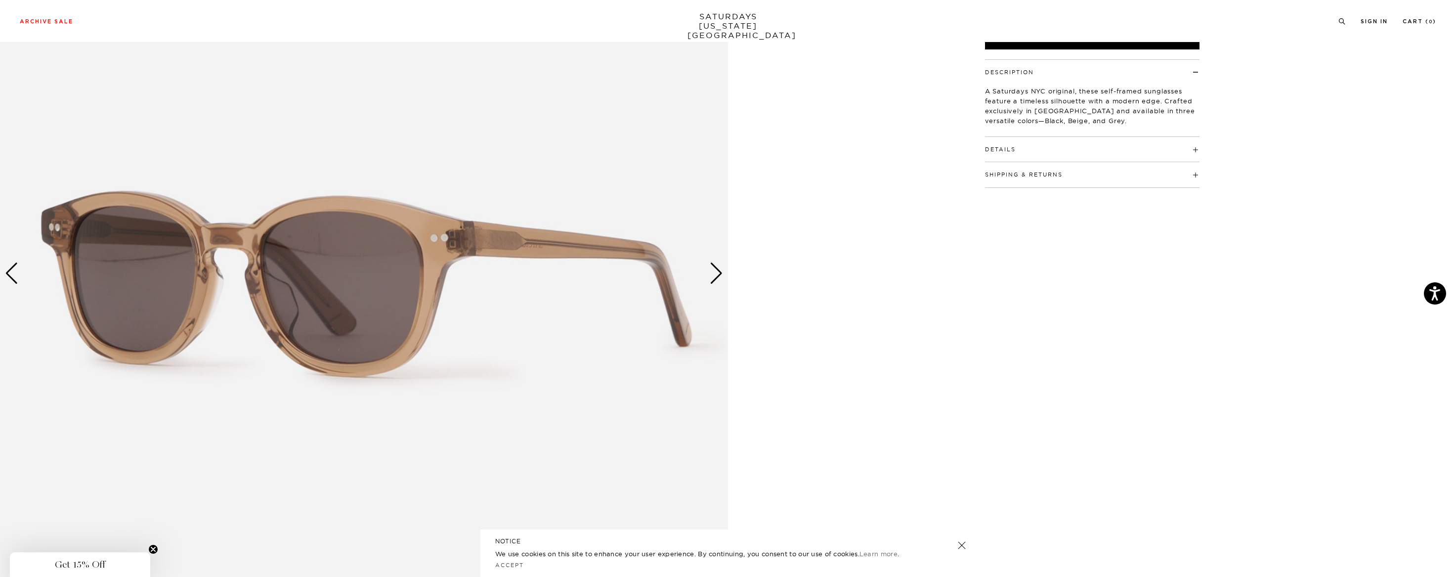
click at [717, 277] on div "Next slide" at bounding box center [716, 273] width 13 height 22
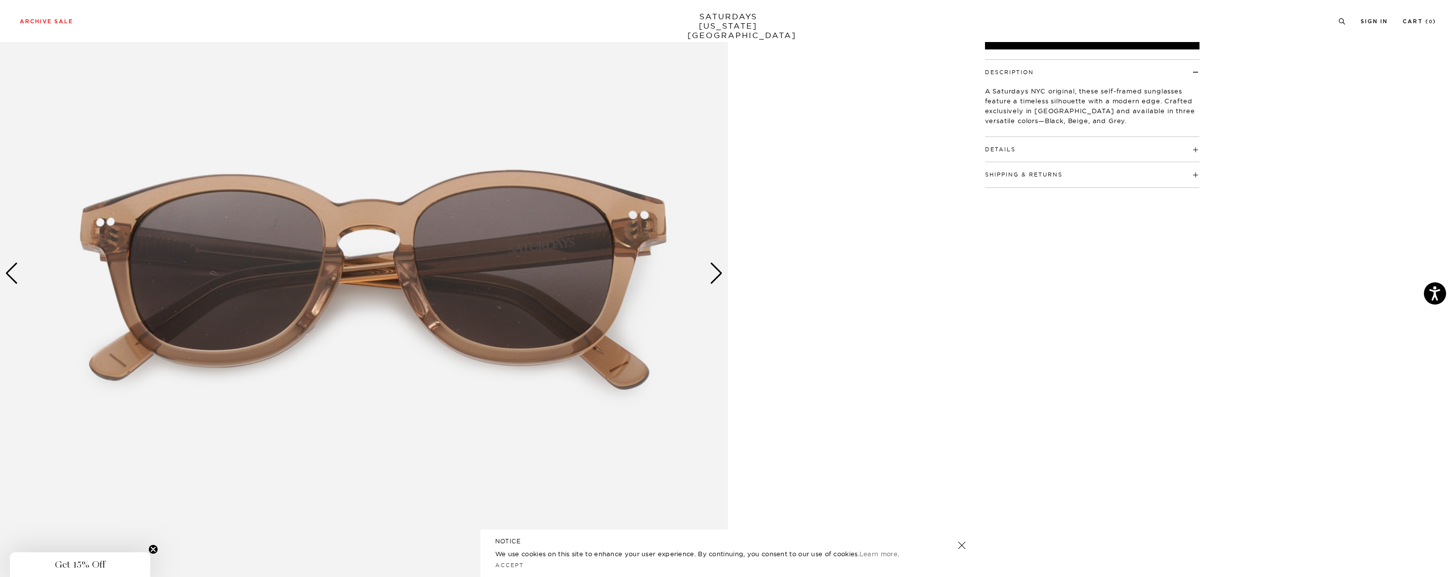
click at [717, 277] on div "Next slide" at bounding box center [716, 273] width 13 height 22
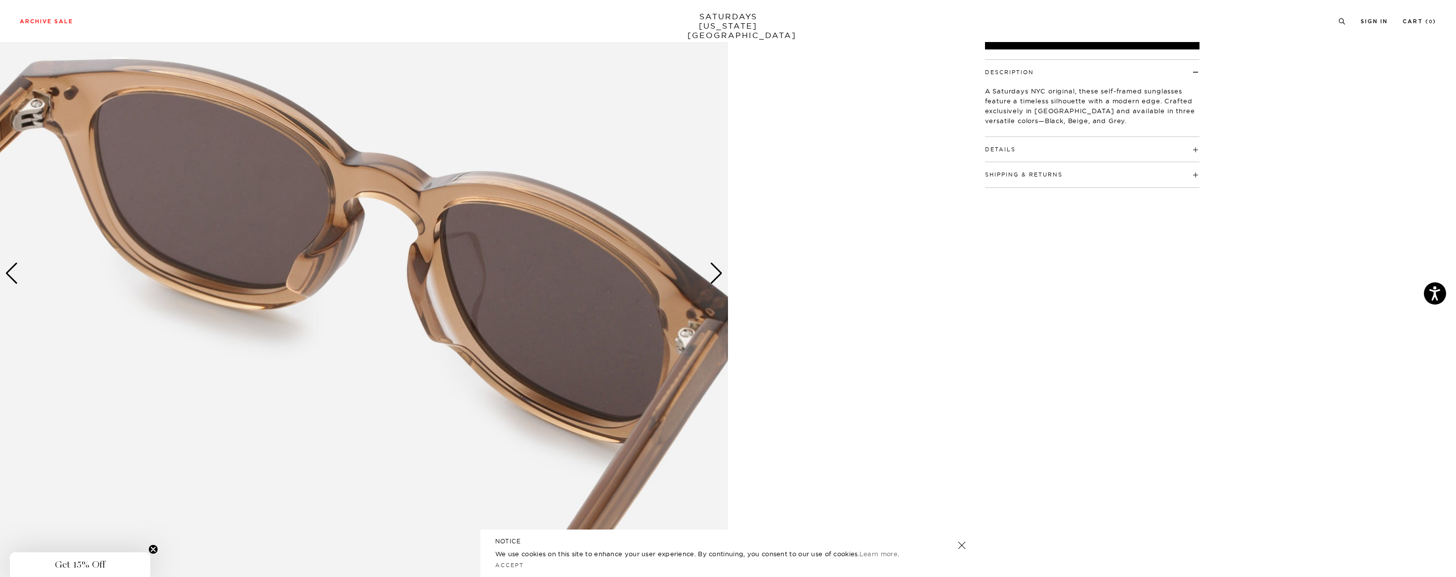
click at [717, 277] on div "Next slide" at bounding box center [716, 273] width 13 height 22
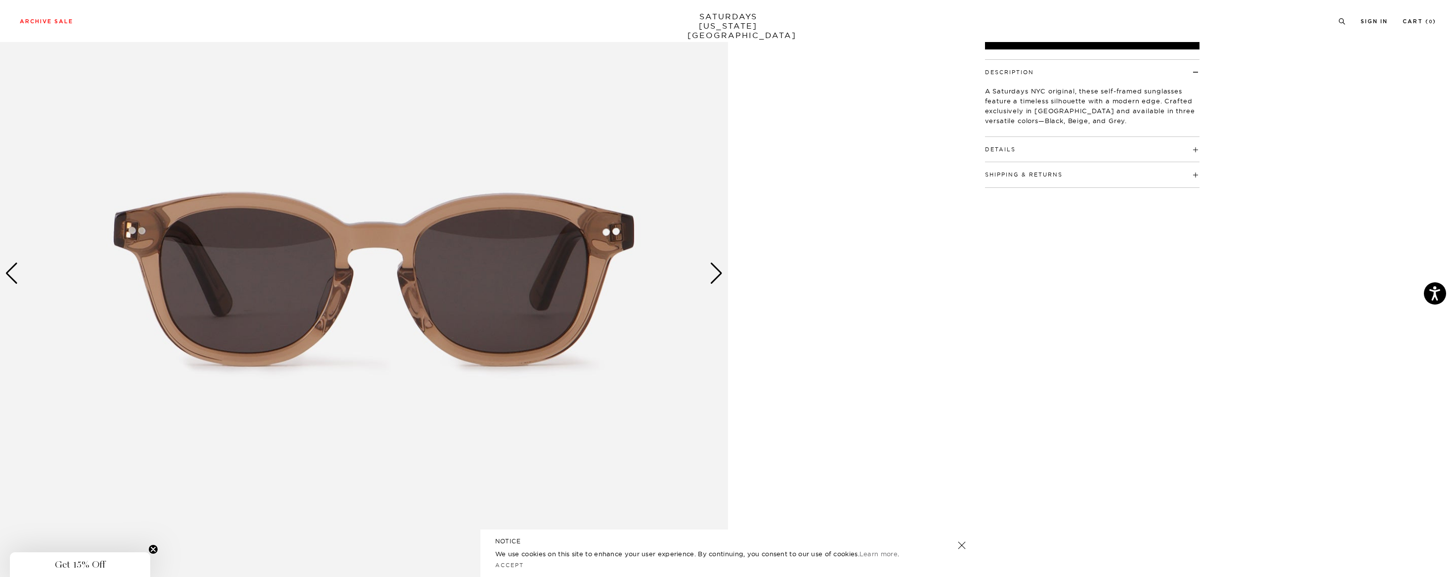
click at [717, 277] on div "Next slide" at bounding box center [716, 273] width 13 height 22
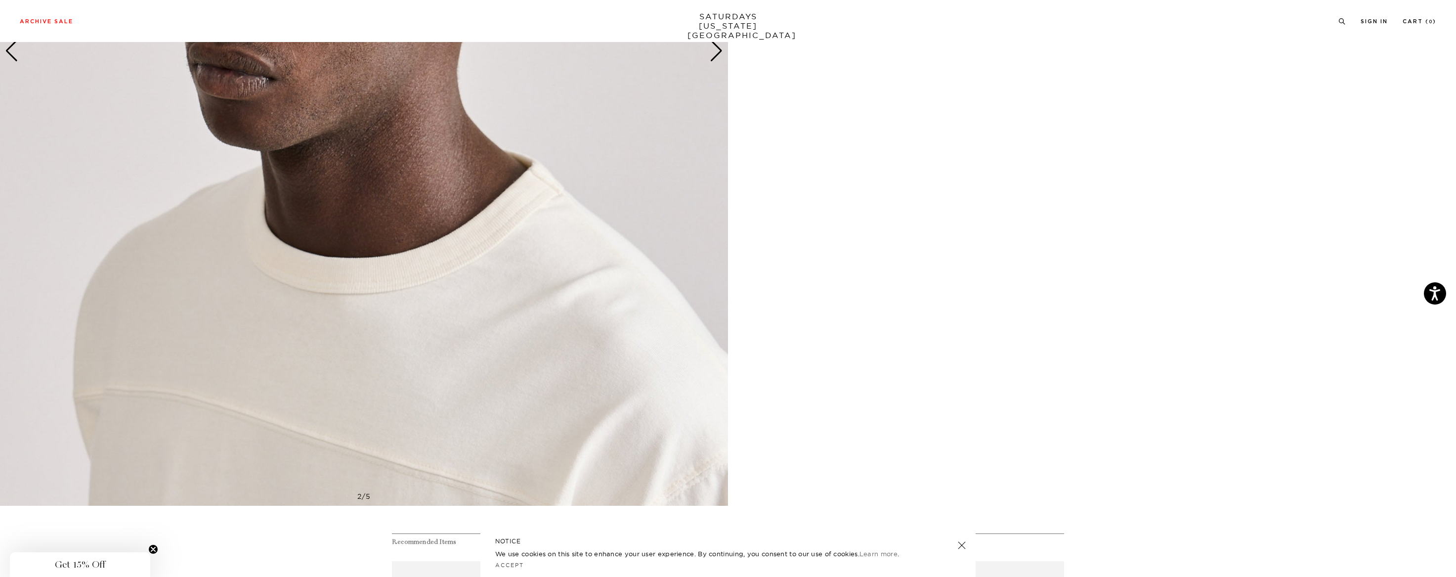
scroll to position [484, 0]
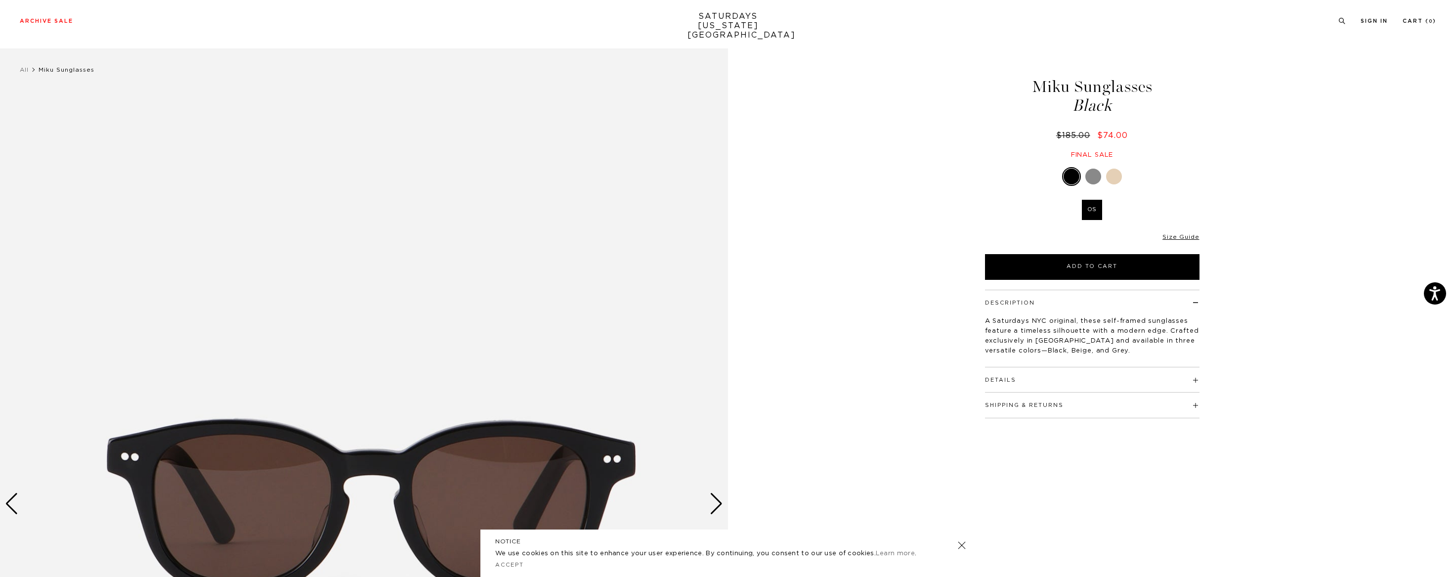
scroll to position [2, 0]
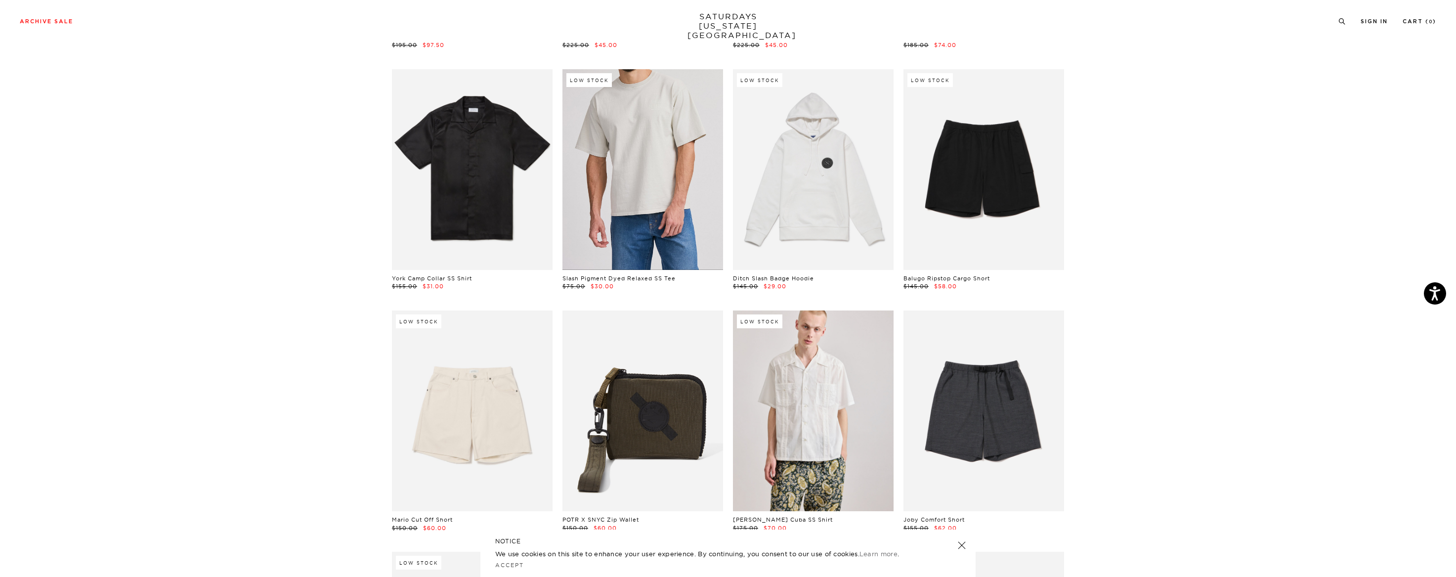
scroll to position [1487, 0]
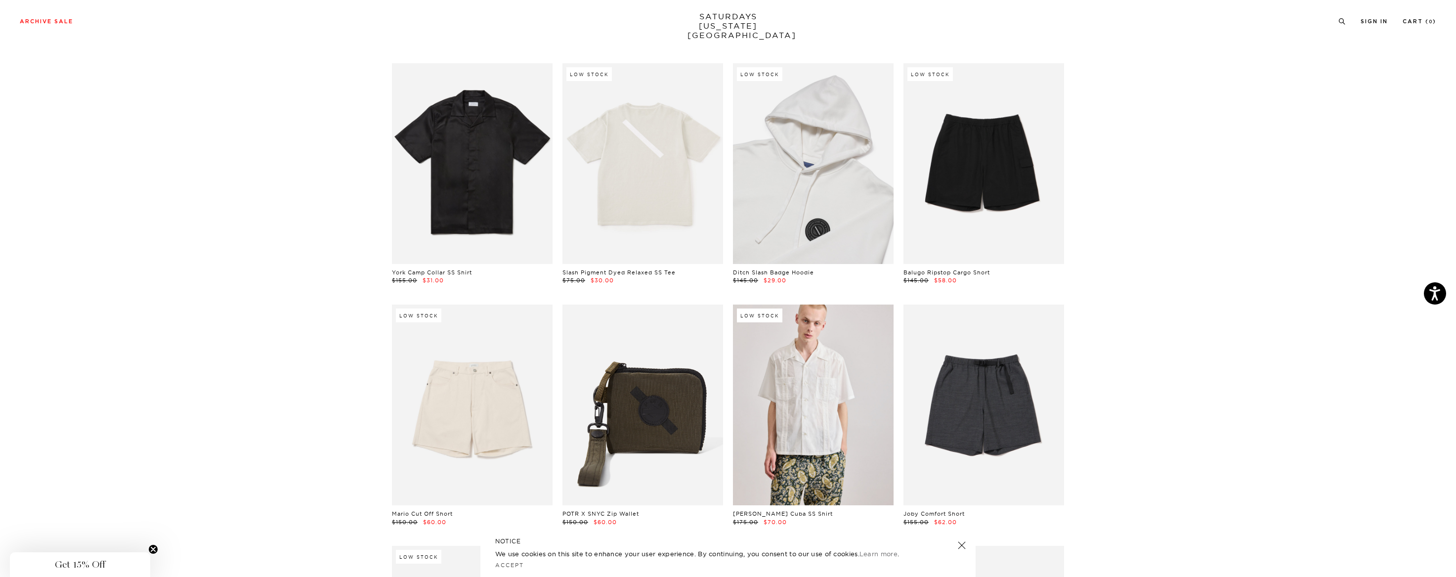
click at [814, 187] on link at bounding box center [813, 163] width 161 height 201
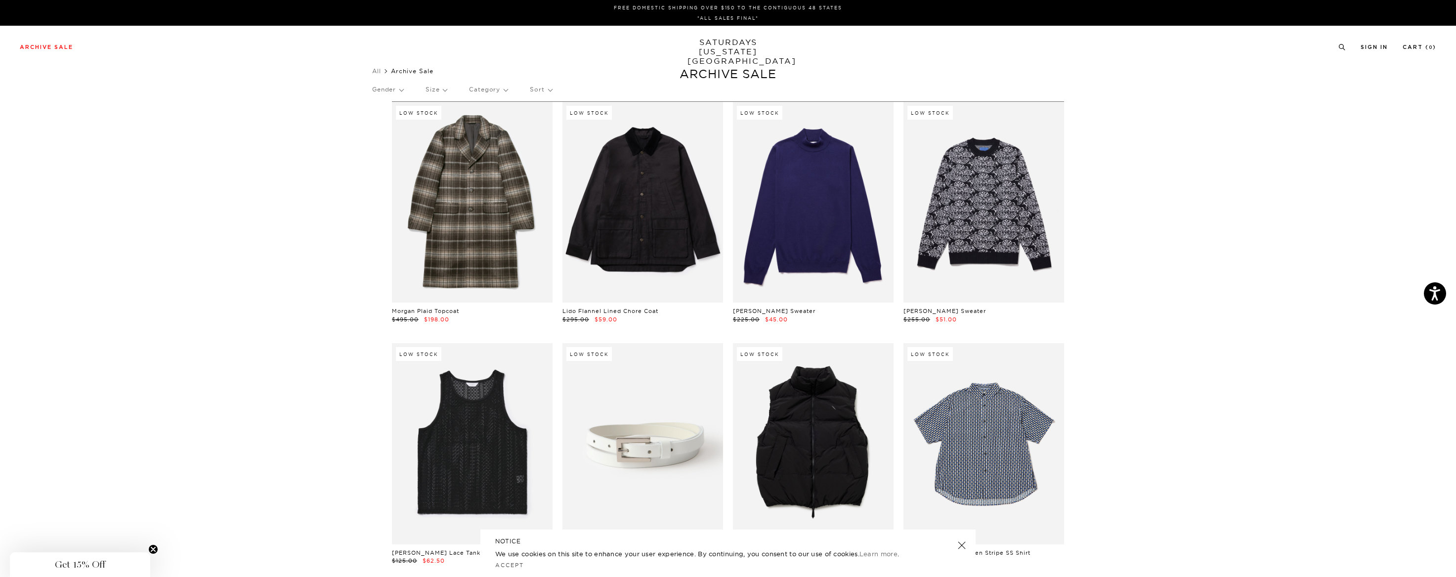
click at [440, 82] on p "Size" at bounding box center [436, 89] width 21 height 23
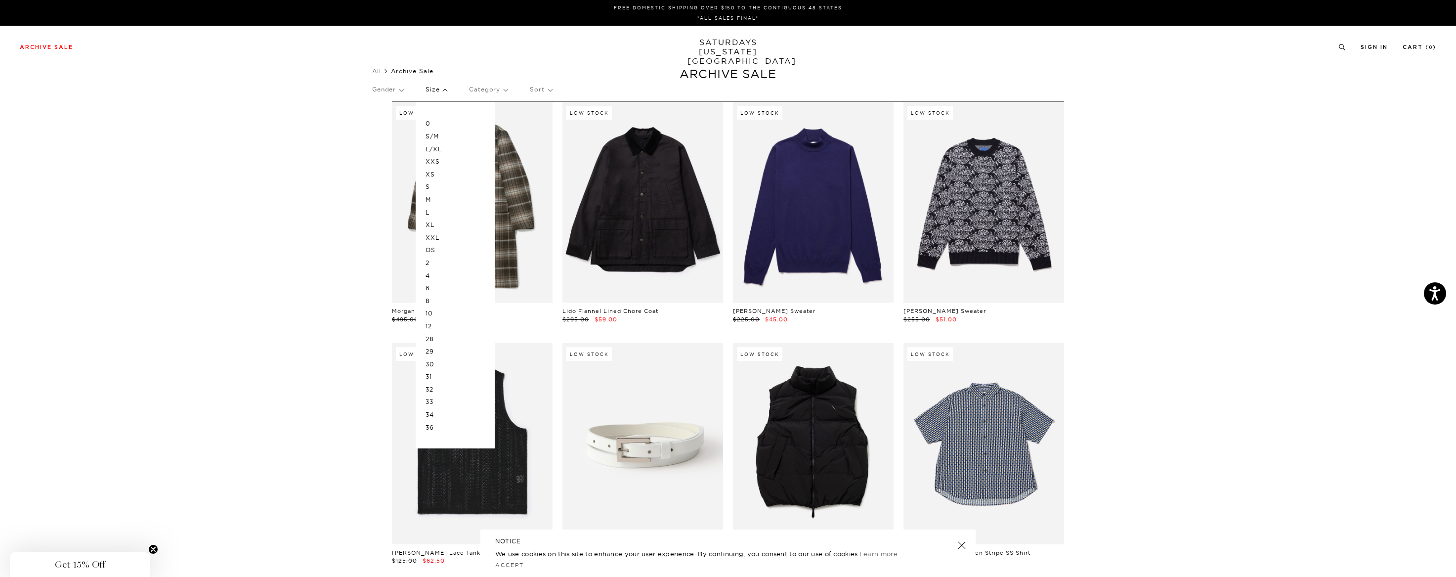
click at [438, 203] on p "M" at bounding box center [455, 199] width 59 height 13
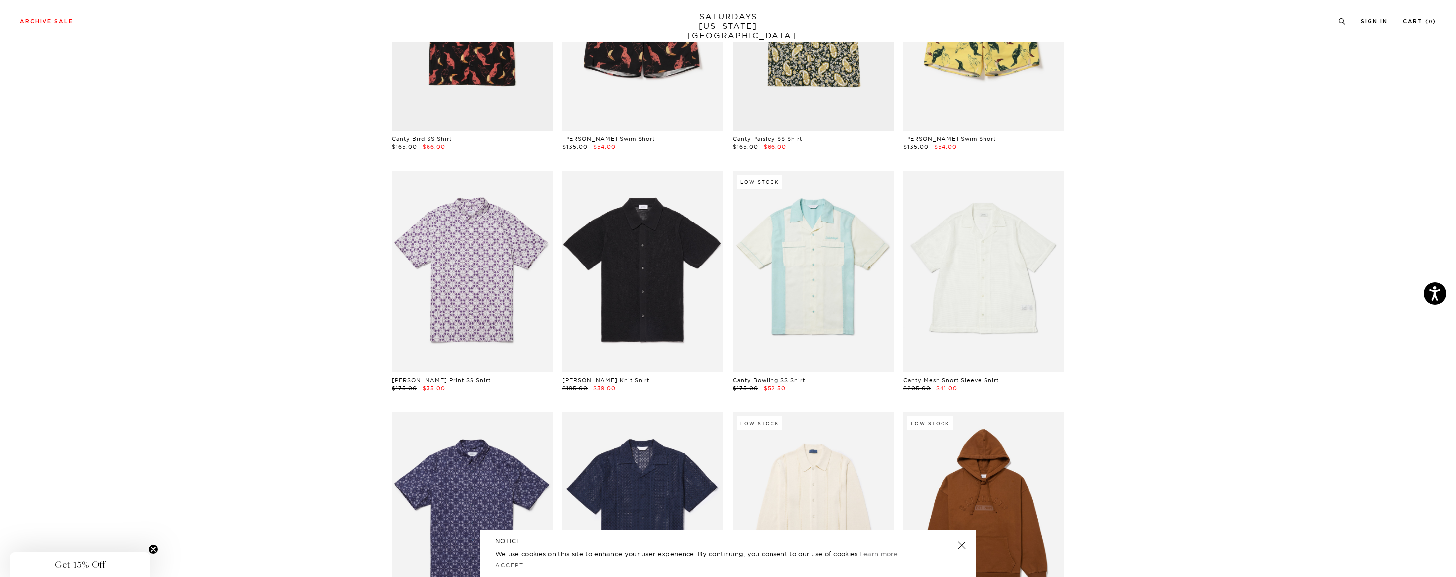
scroll to position [1604, 0]
